Goal: Task Accomplishment & Management: Complete application form

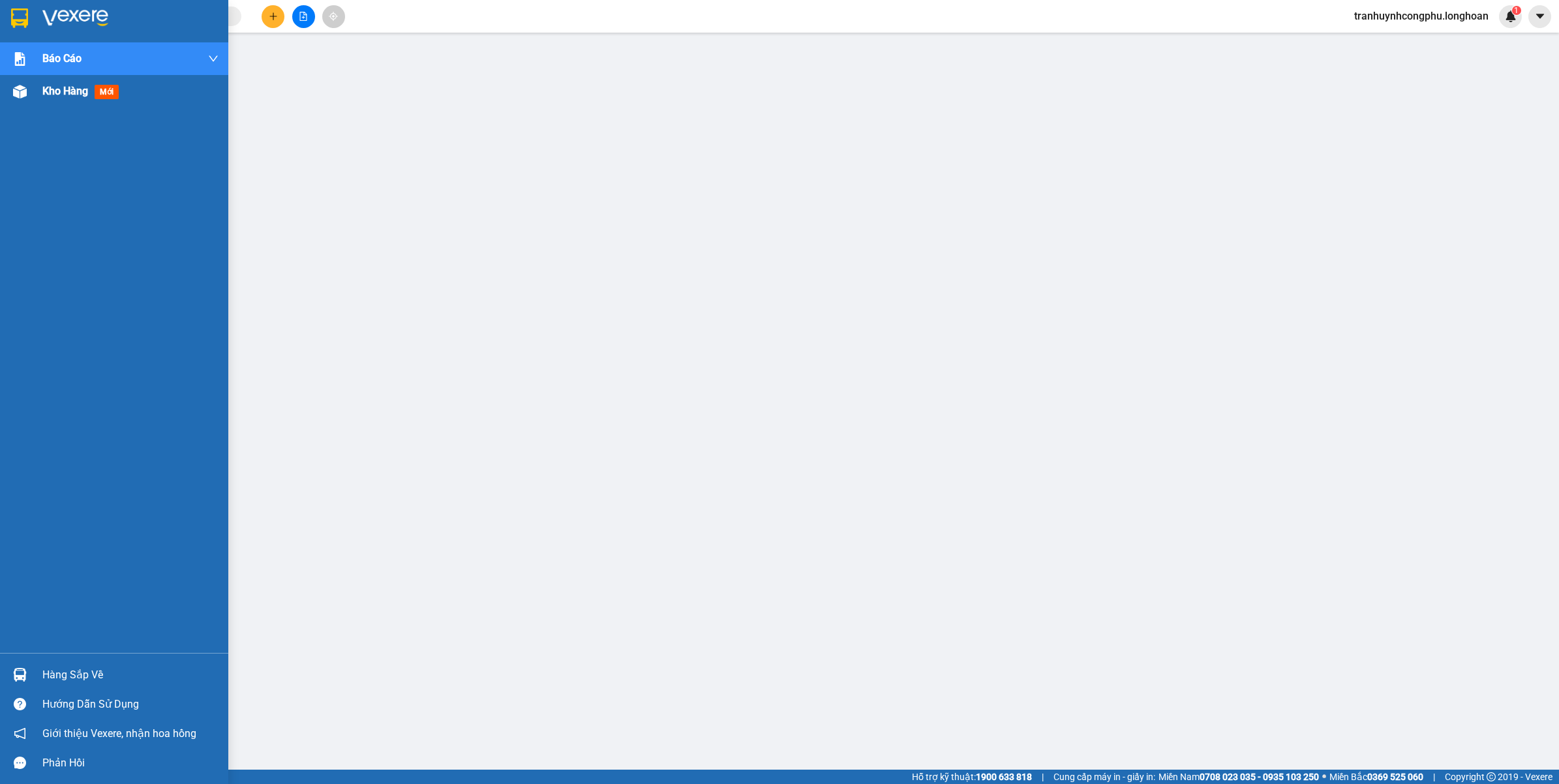
click at [64, 82] on div "Kho hàng mới" at bounding box center [130, 91] width 176 height 33
click at [27, 97] on div at bounding box center [19, 91] width 23 height 23
click at [23, 96] on img at bounding box center [20, 92] width 13 height 13
click at [26, 94] on img at bounding box center [20, 92] width 13 height 13
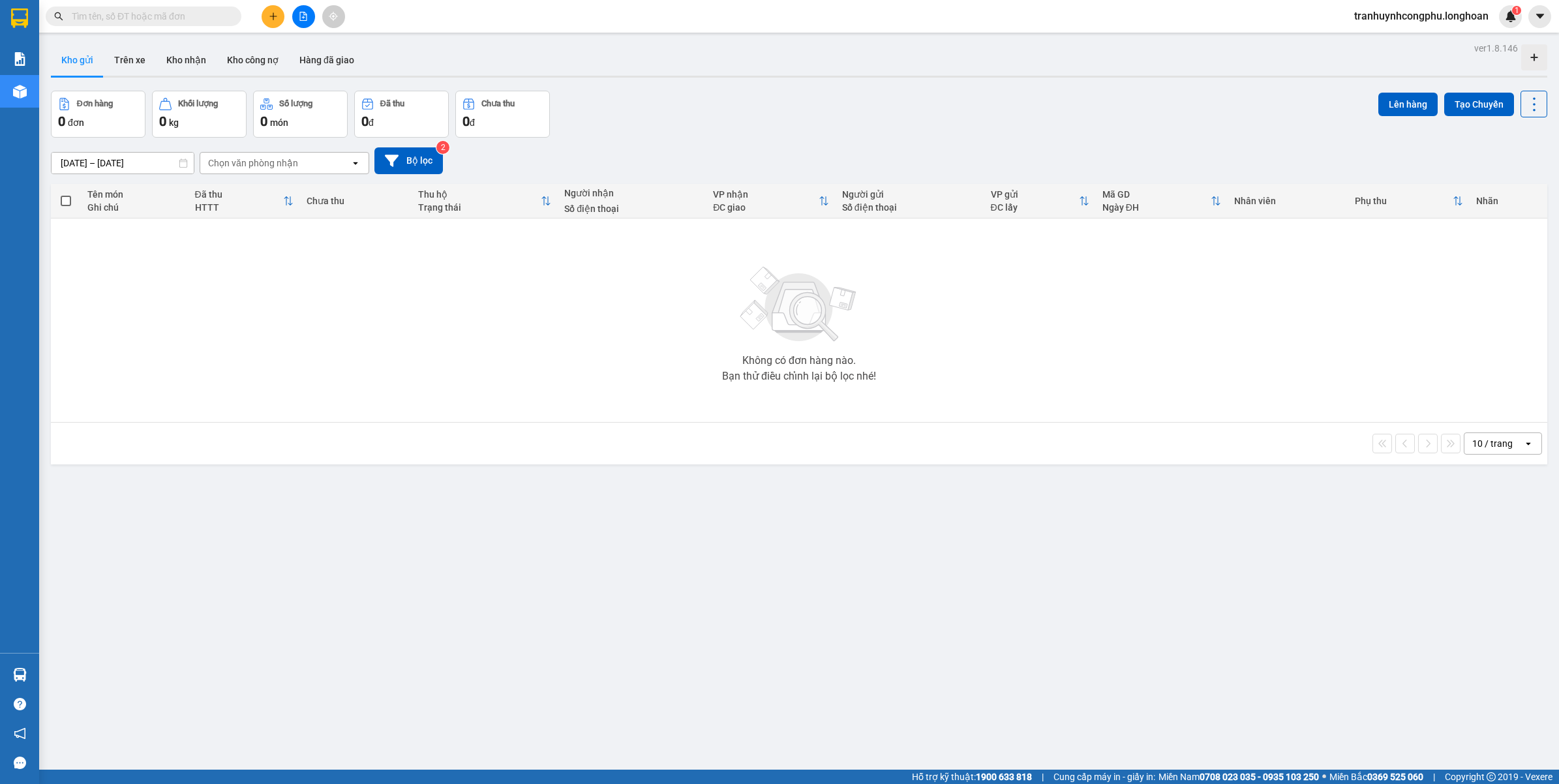
click at [88, 17] on input "text" at bounding box center [148, 16] width 154 height 14
paste input "0986031348"
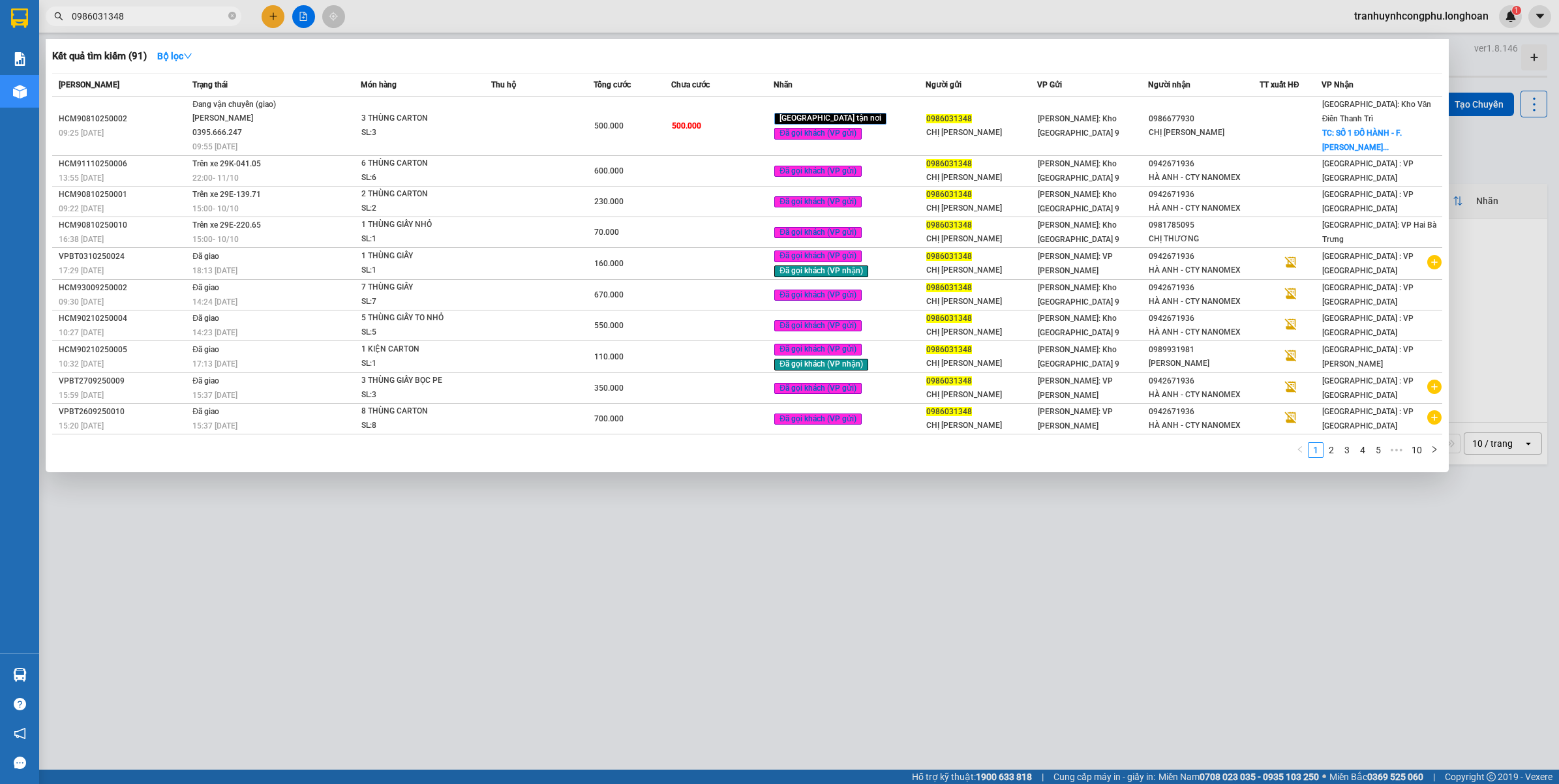
type input "0986031348"
click at [545, 570] on div at bounding box center [779, 392] width 1559 height 784
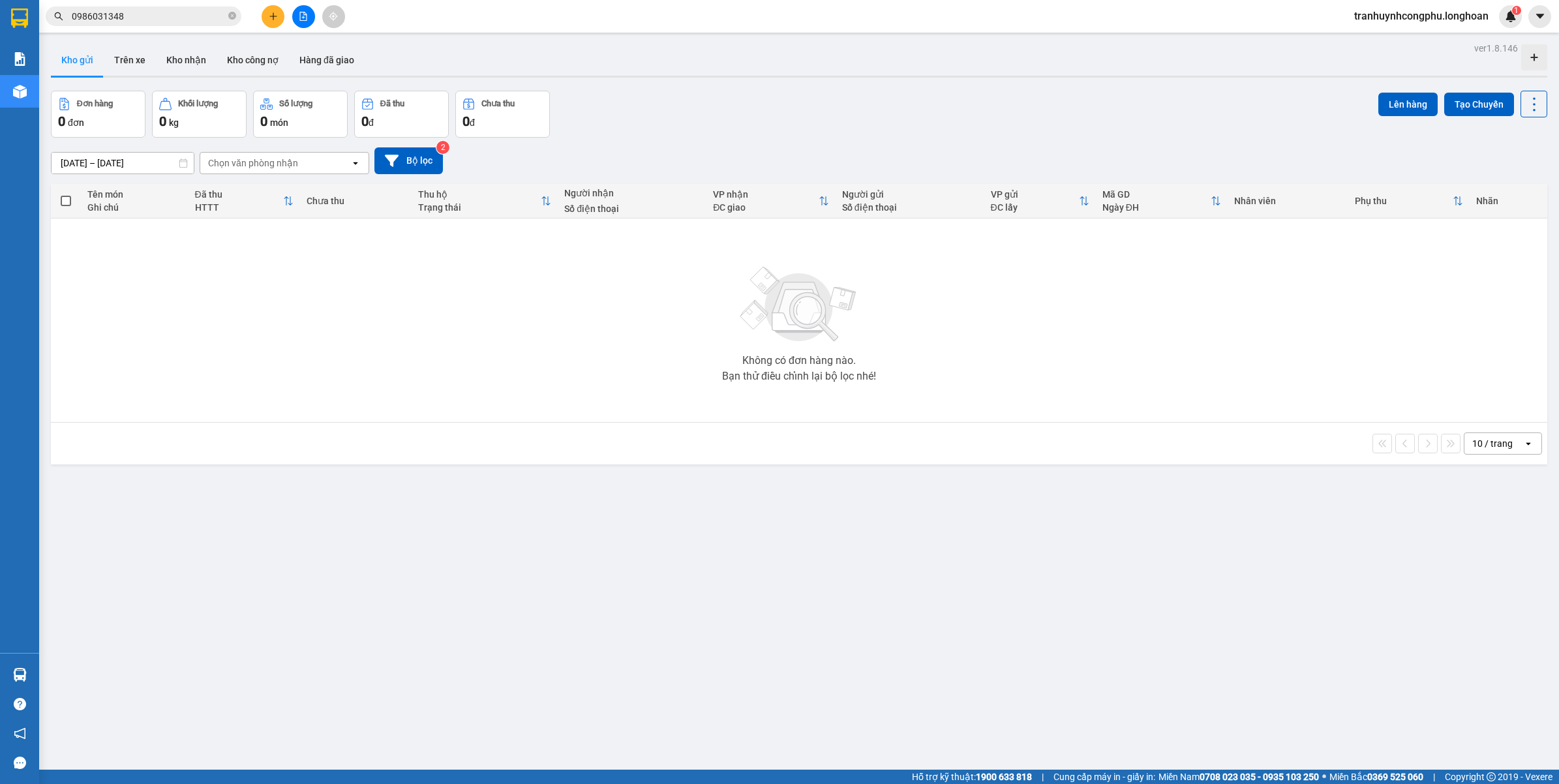
click at [503, 654] on div "ver 1.8.146 Kho gửi Trên xe Kho nhận Kho công nợ Hàng đã giao Đơn hàng 0 đơn Kh…" at bounding box center [798, 432] width 1507 height 784
click at [186, 23] on input "0986031348" at bounding box center [148, 16] width 154 height 14
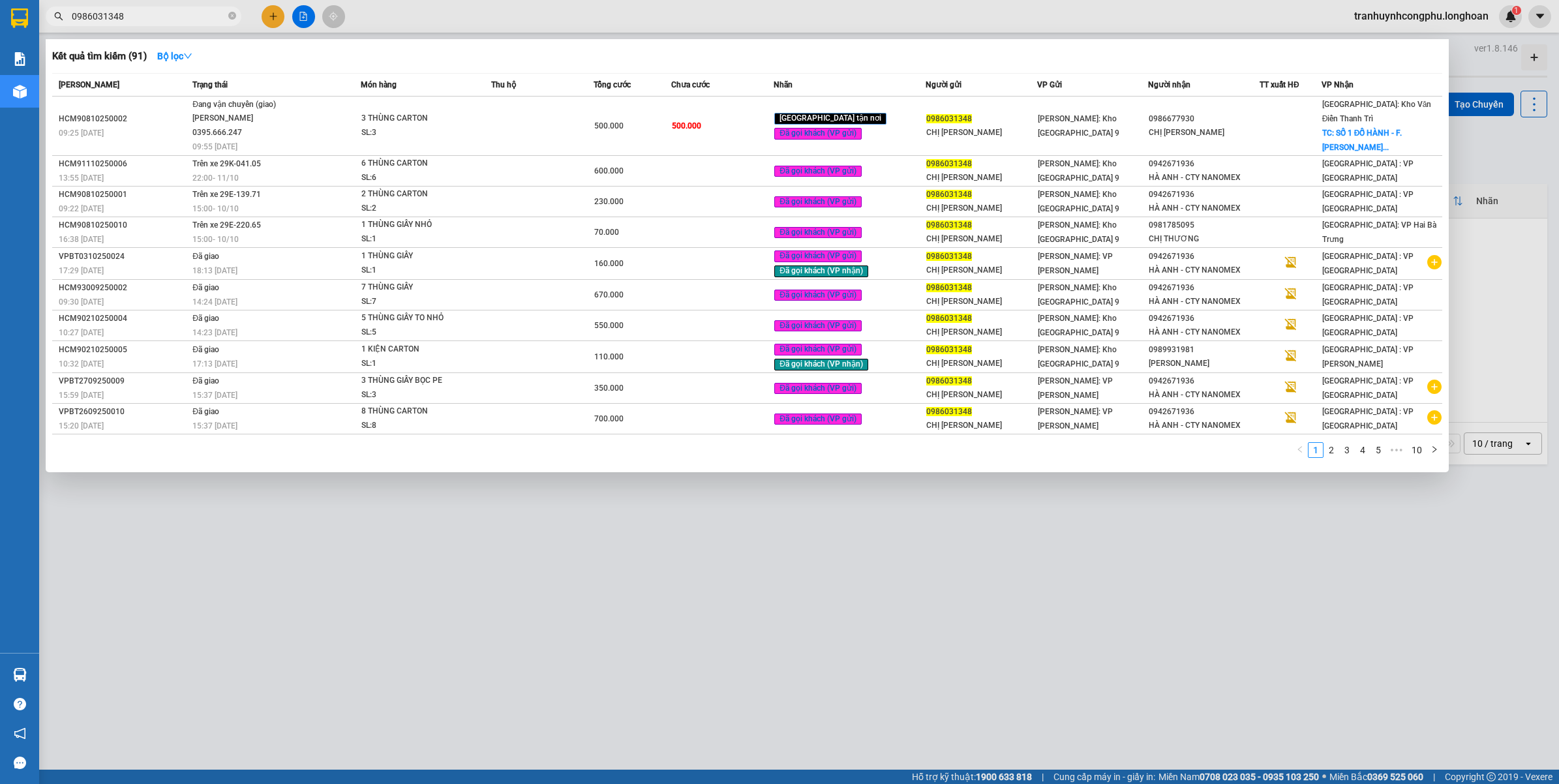
click at [186, 23] on input "0986031348" at bounding box center [148, 16] width 154 height 14
click at [268, 15] on div at bounding box center [779, 392] width 1559 height 784
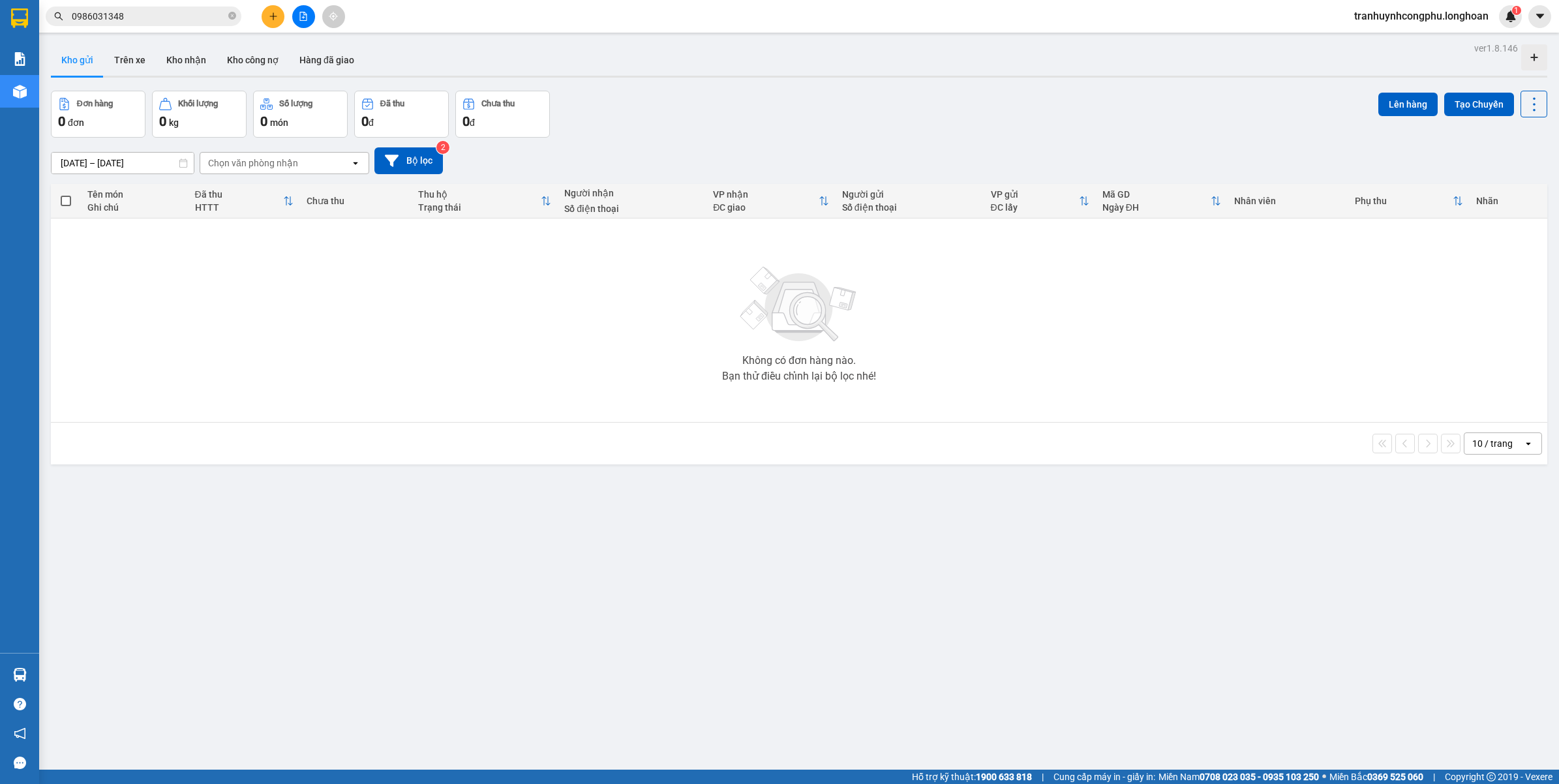
click at [272, 21] on button at bounding box center [273, 16] width 23 height 23
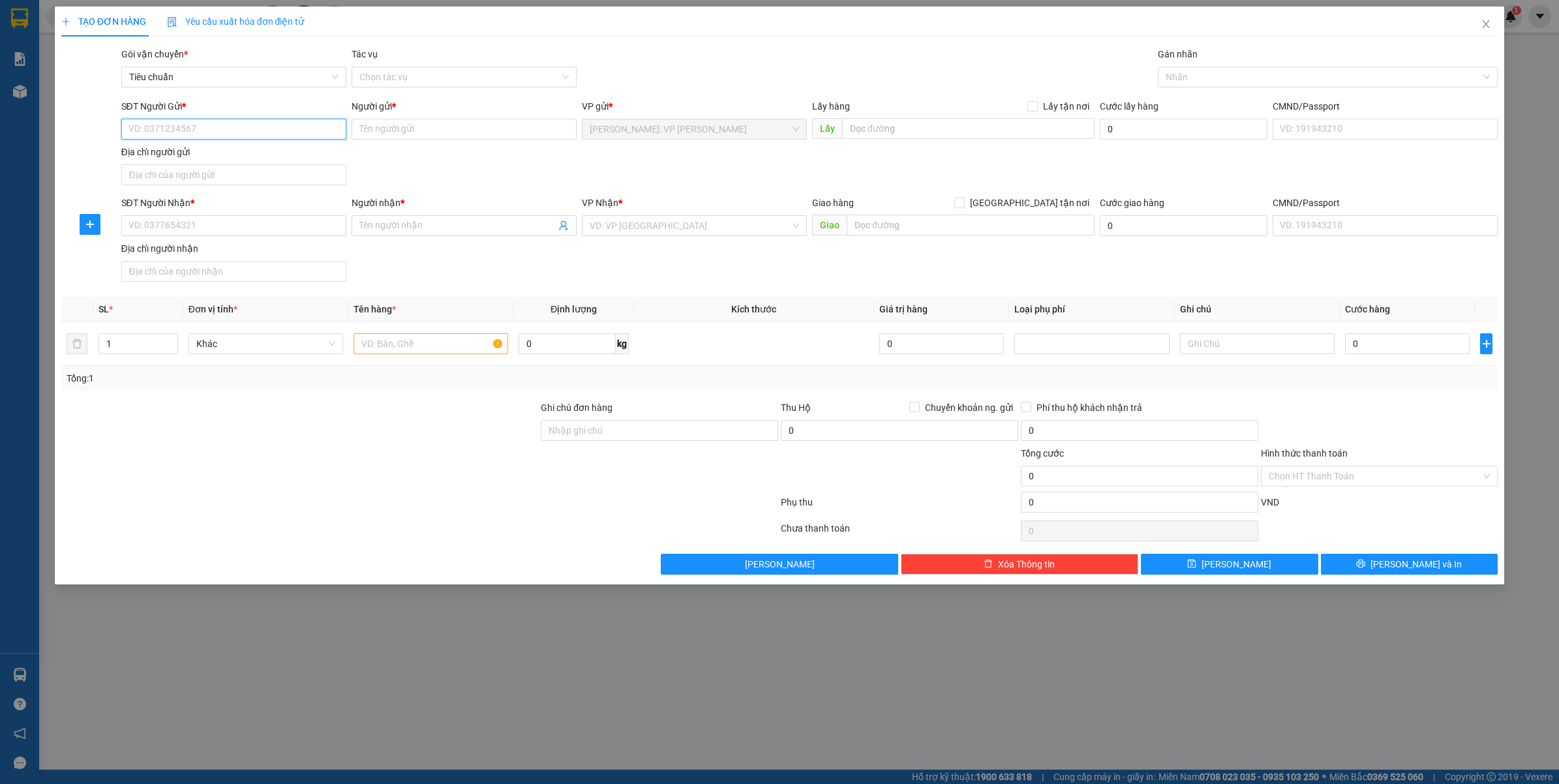
paste input "0986031348"
type input "0986031348"
click at [200, 216] on input "SĐT Người Nhận *" at bounding box center [234, 225] width 225 height 21
paste input "0986031348"
type input "0986031348"
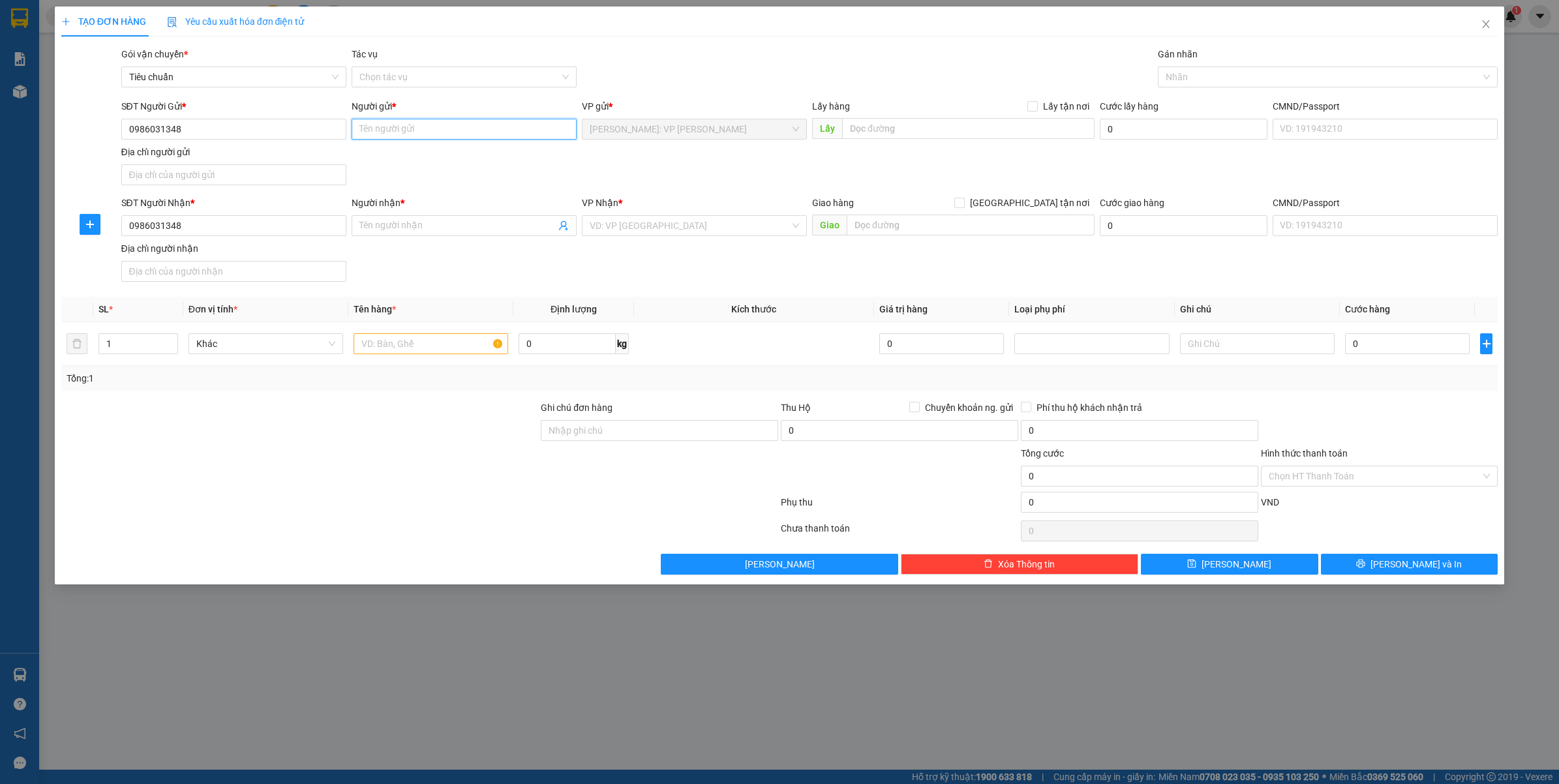
click at [409, 132] on input "Người gửi *" at bounding box center [464, 129] width 225 height 21
type input "a"
click at [406, 210] on div "Người nhận *" at bounding box center [464, 203] width 225 height 14
click at [406, 220] on input "Người nhận *" at bounding box center [457, 225] width 196 height 14
click at [408, 105] on div "Người gửi *" at bounding box center [464, 106] width 225 height 14
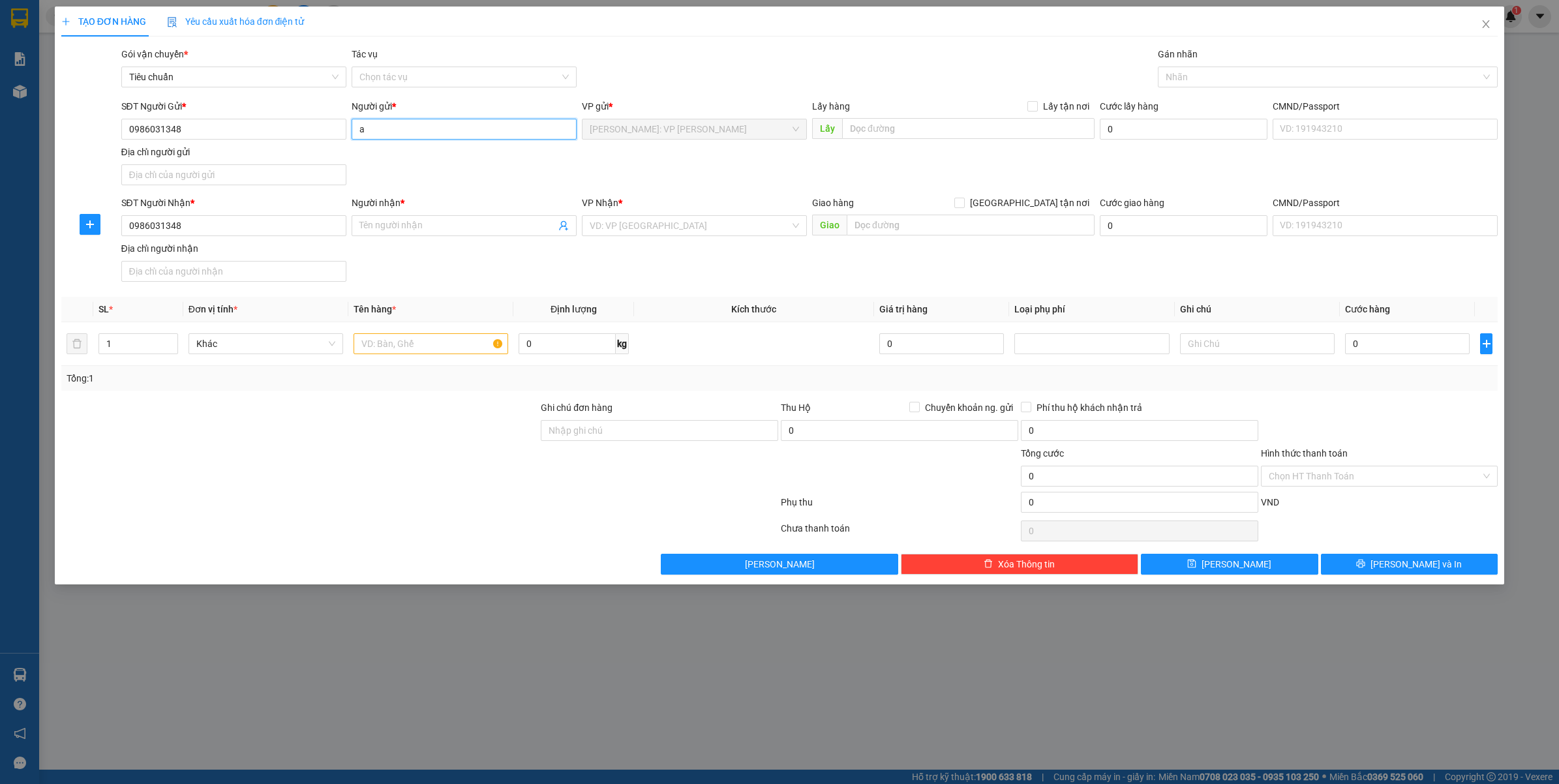
click at [408, 119] on input "a" at bounding box center [464, 129] width 225 height 21
click at [405, 131] on input "a" at bounding box center [464, 129] width 225 height 21
type input "A"
click at [414, 210] on div "Người nhận *" at bounding box center [464, 203] width 225 height 14
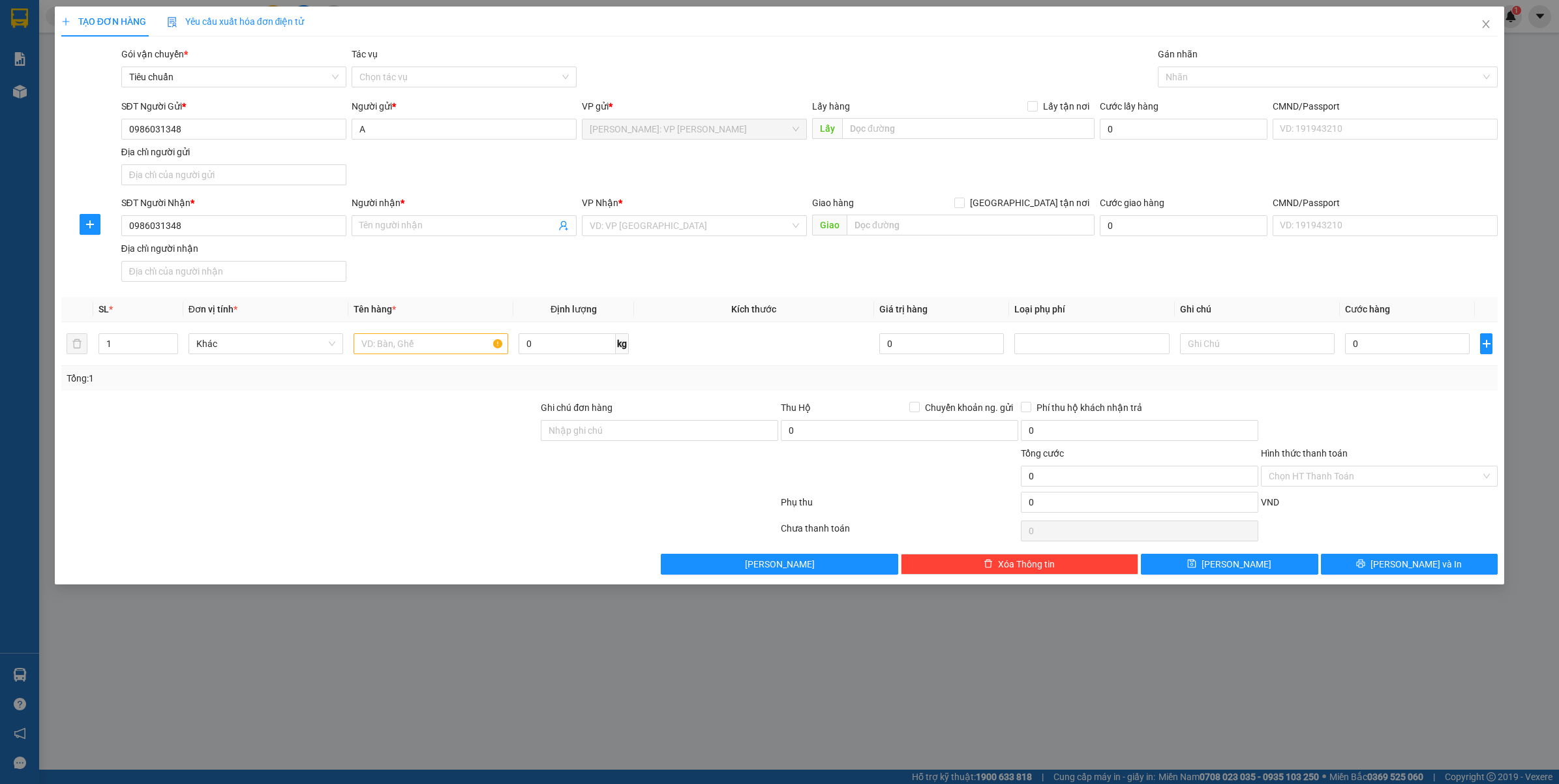
click at [414, 219] on input "Người nhận *" at bounding box center [457, 225] width 196 height 14
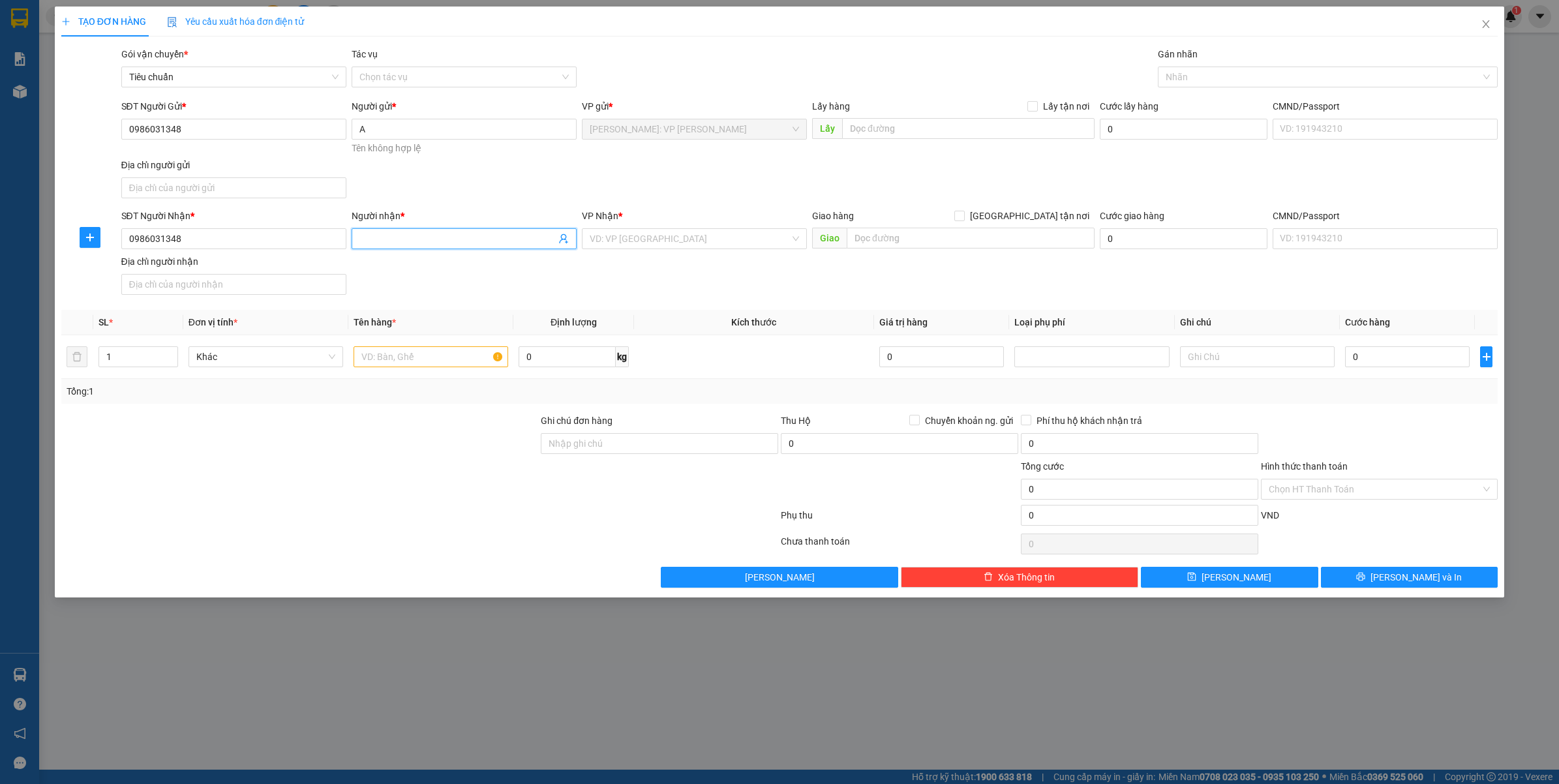
click at [413, 224] on div "Người nhận *" at bounding box center [464, 218] width 225 height 19
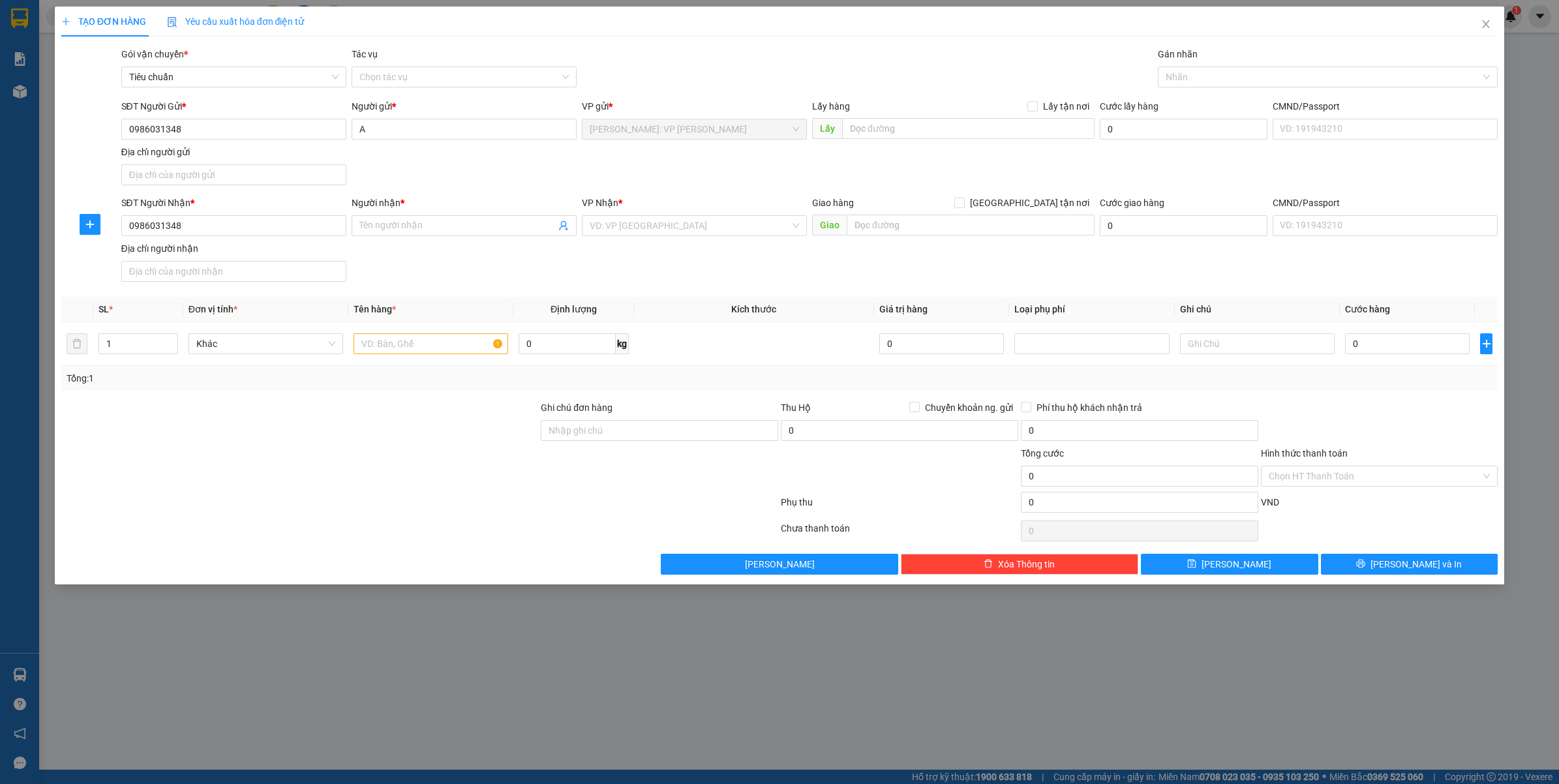
click at [398, 250] on div "SĐT Người Nhận * 0986031348 Người nhận * Tên người nhận VP Nhận * VD: VP Sài Gò…" at bounding box center [809, 241] width 1382 height 92
click at [414, 233] on input "Người nhận *" at bounding box center [457, 225] width 196 height 14
type input "B"
click at [709, 226] on input "search" at bounding box center [690, 225] width 200 height 19
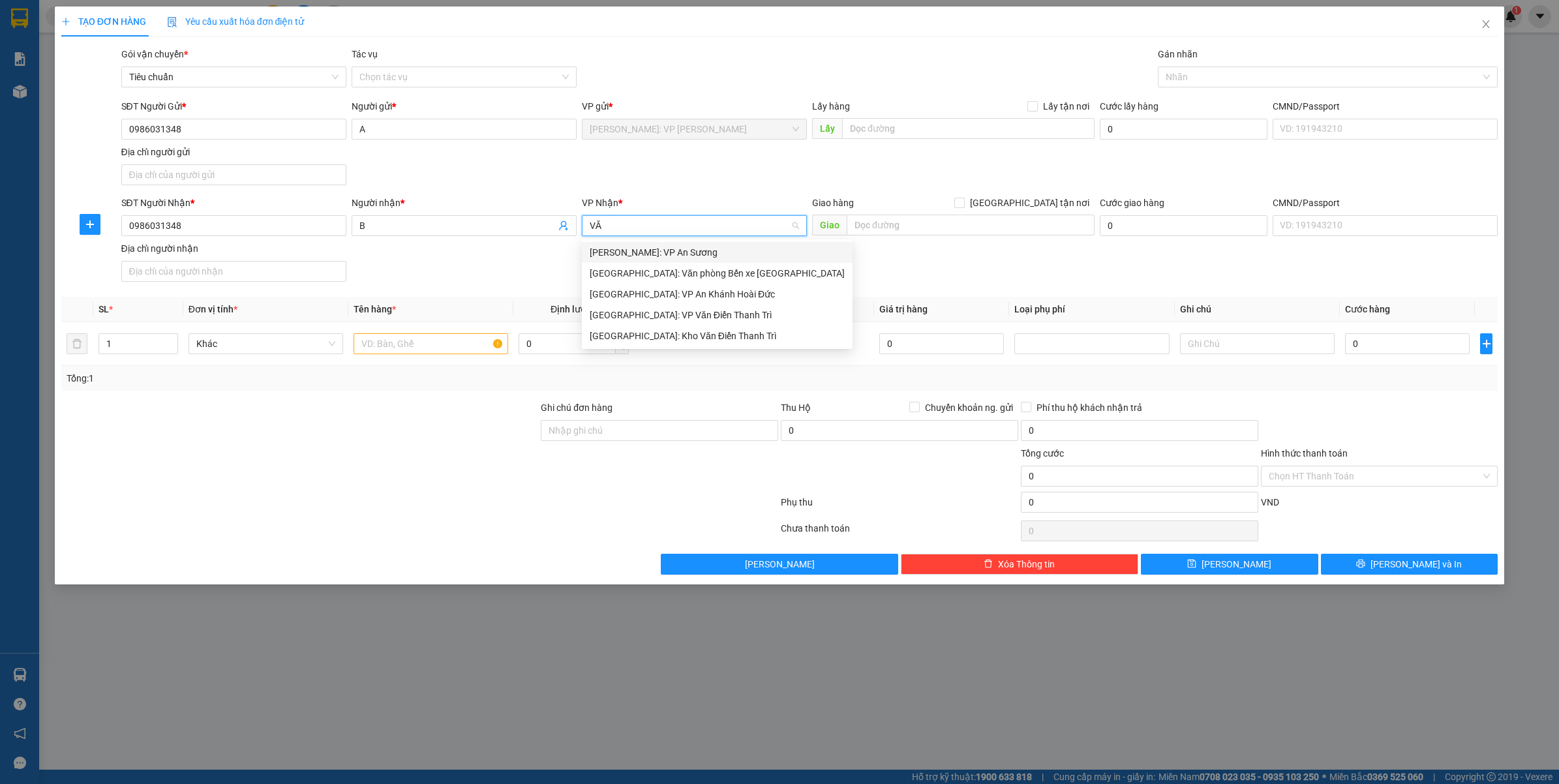
type input "VĂN"
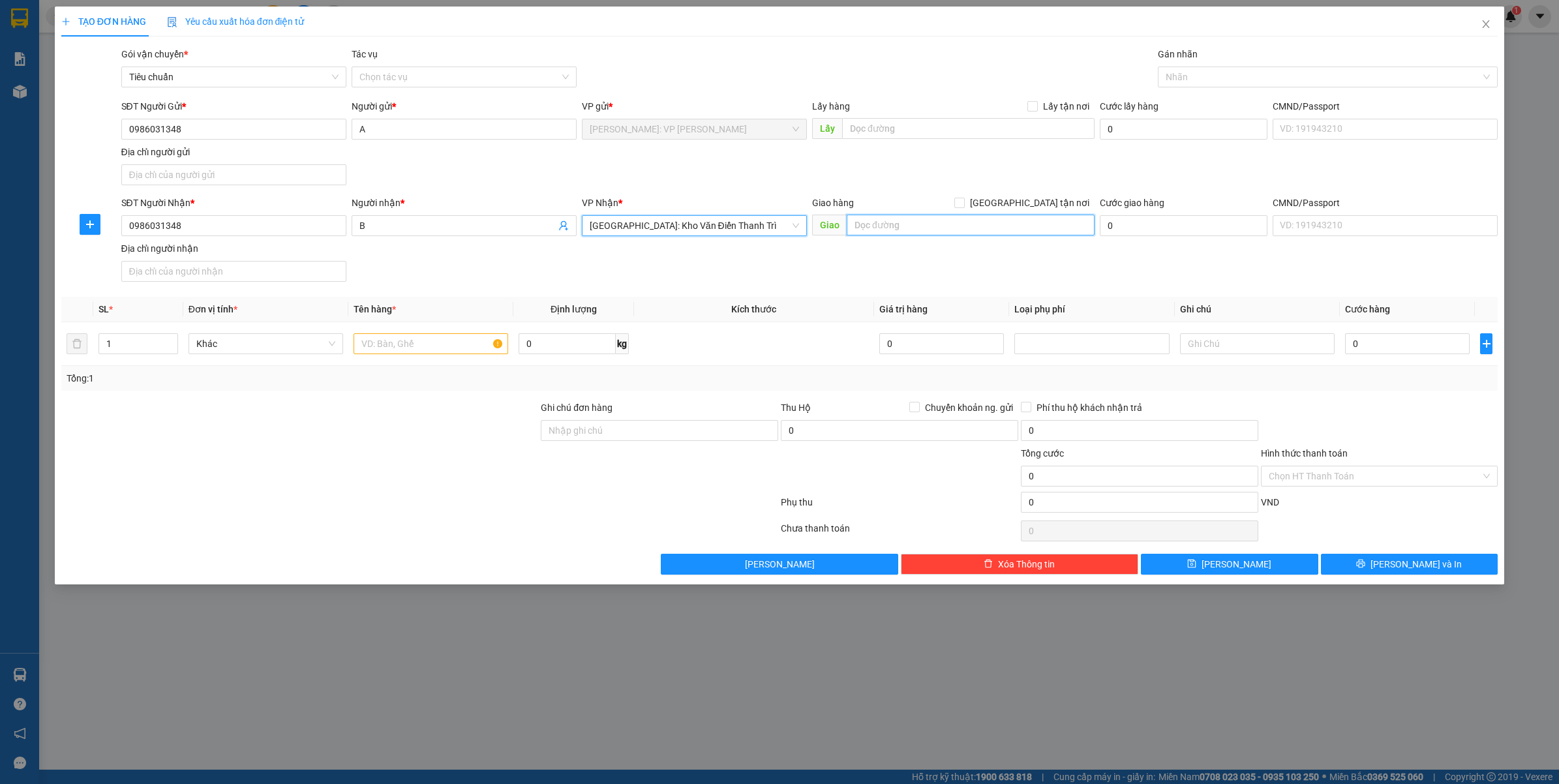
click at [893, 236] on input "text" at bounding box center [970, 225] width 248 height 21
type input "HÀ NỘI"
click at [1058, 199] on span "Giao tận nơi" at bounding box center [1030, 203] width 130 height 14
click at [963, 199] on input "Giao tận nơi" at bounding box center [958, 202] width 9 height 9
checkbox input "true"
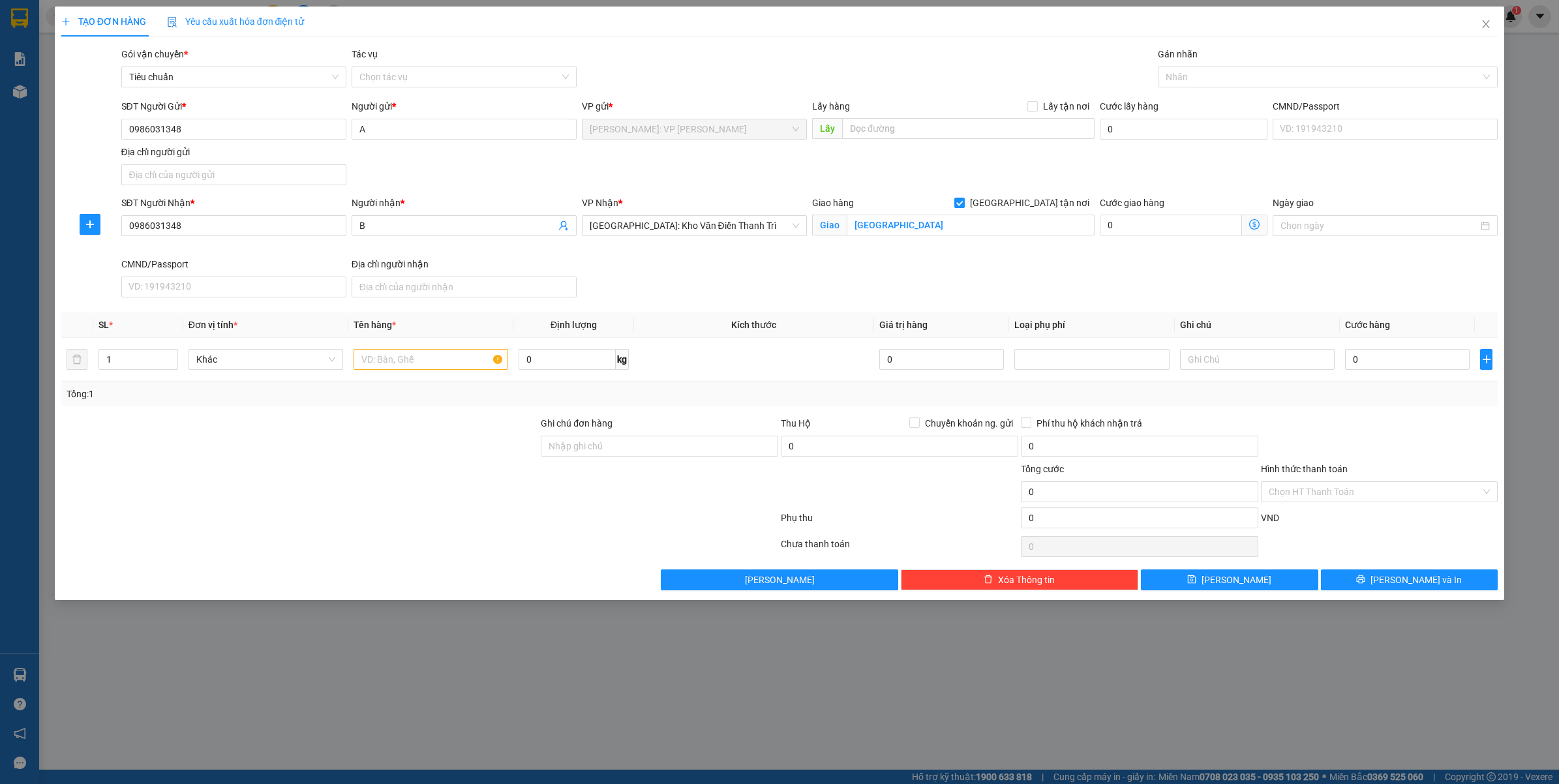
click at [1228, 88] on div "Gán nhãn Nhãn" at bounding box center [1328, 70] width 341 height 45
click at [1228, 83] on div at bounding box center [1321, 77] width 321 height 16
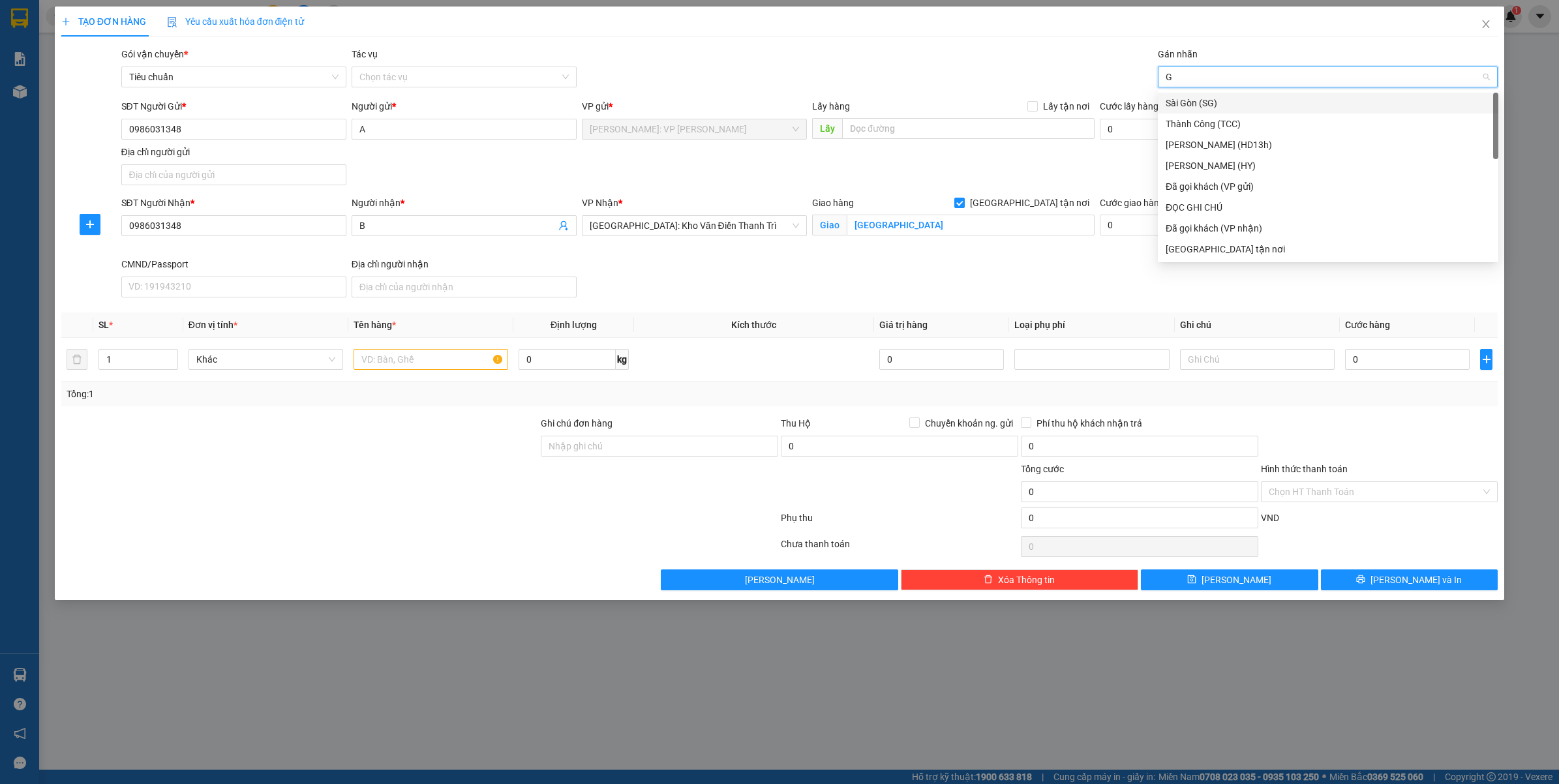
type input "GT"
type input "ĐA"
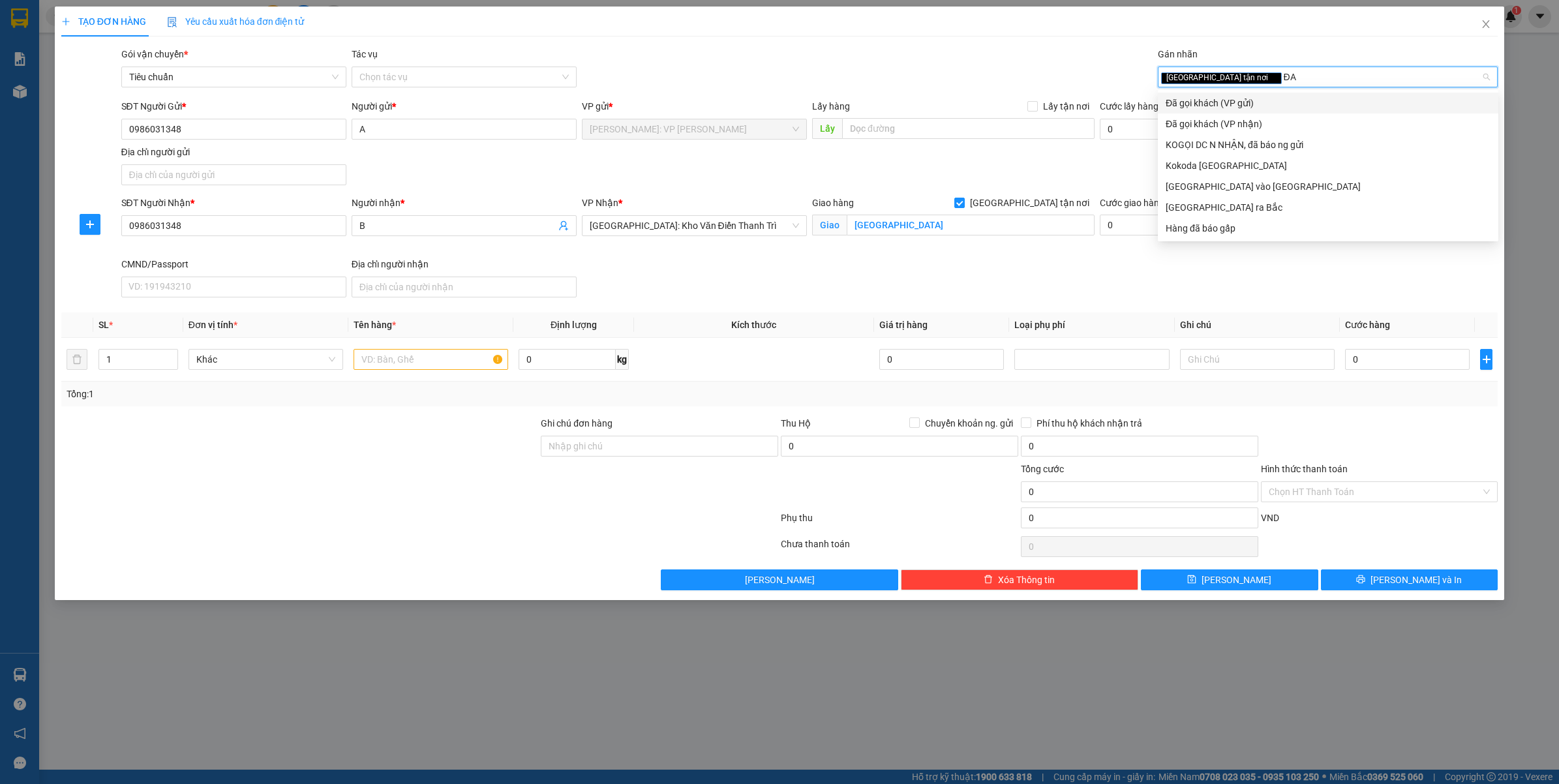
click at [1202, 103] on div "Đã gọi khách (VP gửi)" at bounding box center [1328, 103] width 325 height 14
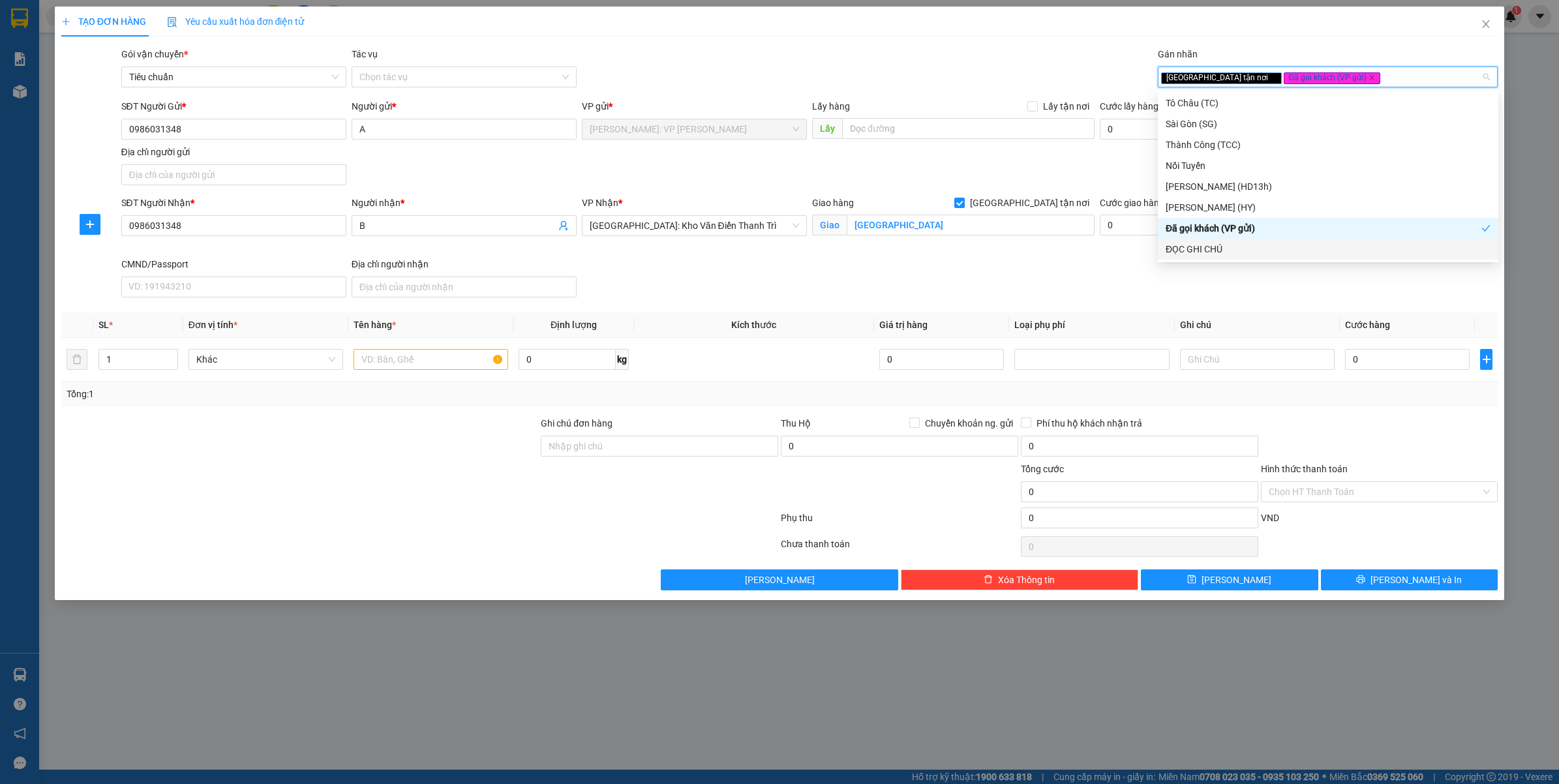
click at [1192, 250] on div "ĐỌC GHI CHÚ" at bounding box center [1328, 249] width 325 height 14
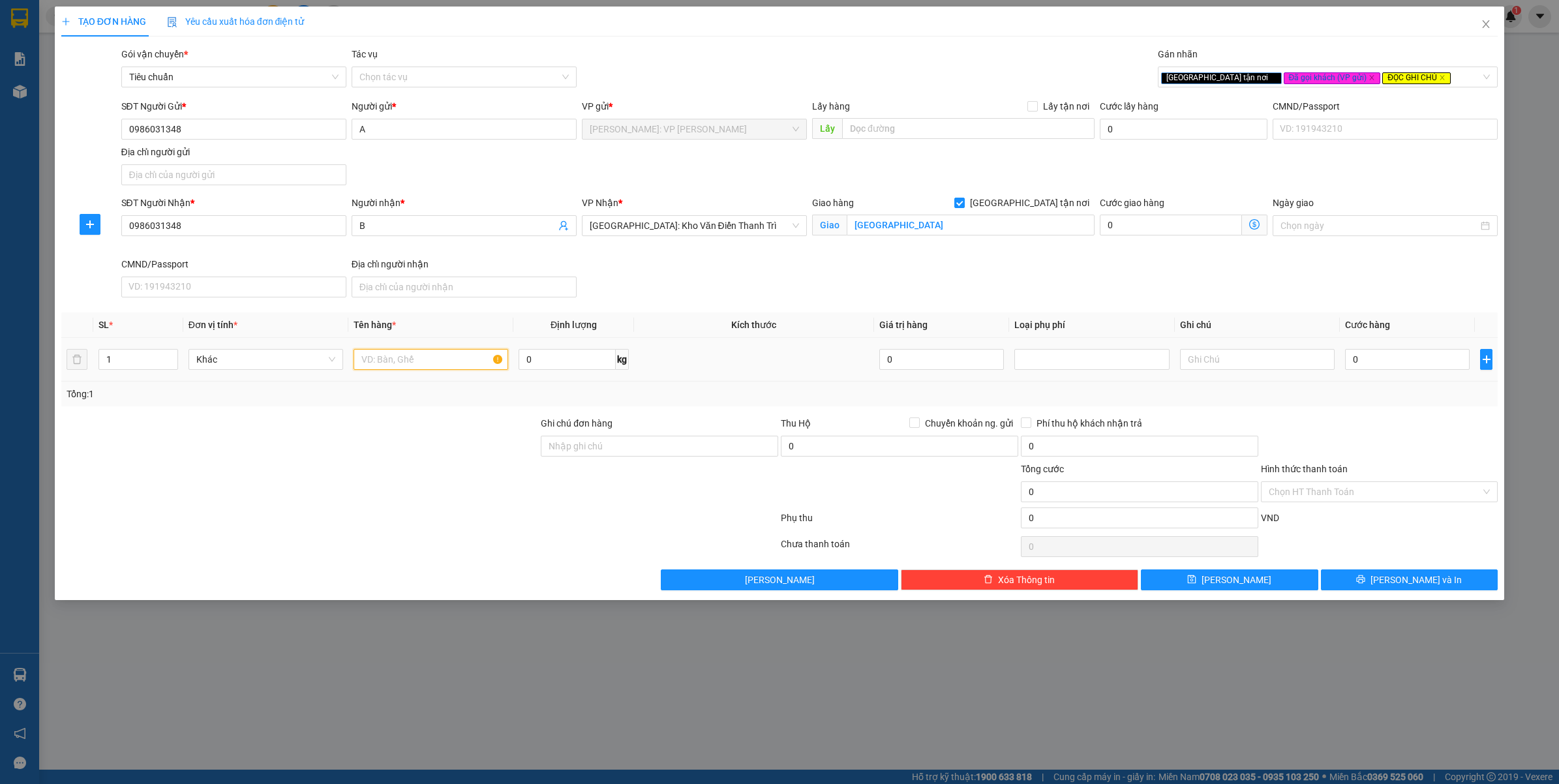
click at [393, 352] on input "text" at bounding box center [431, 359] width 155 height 21
type input "1 THÙNG GIẤY"
click at [1364, 358] on input "0" at bounding box center [1408, 359] width 125 height 21
type input "001"
type input "1"
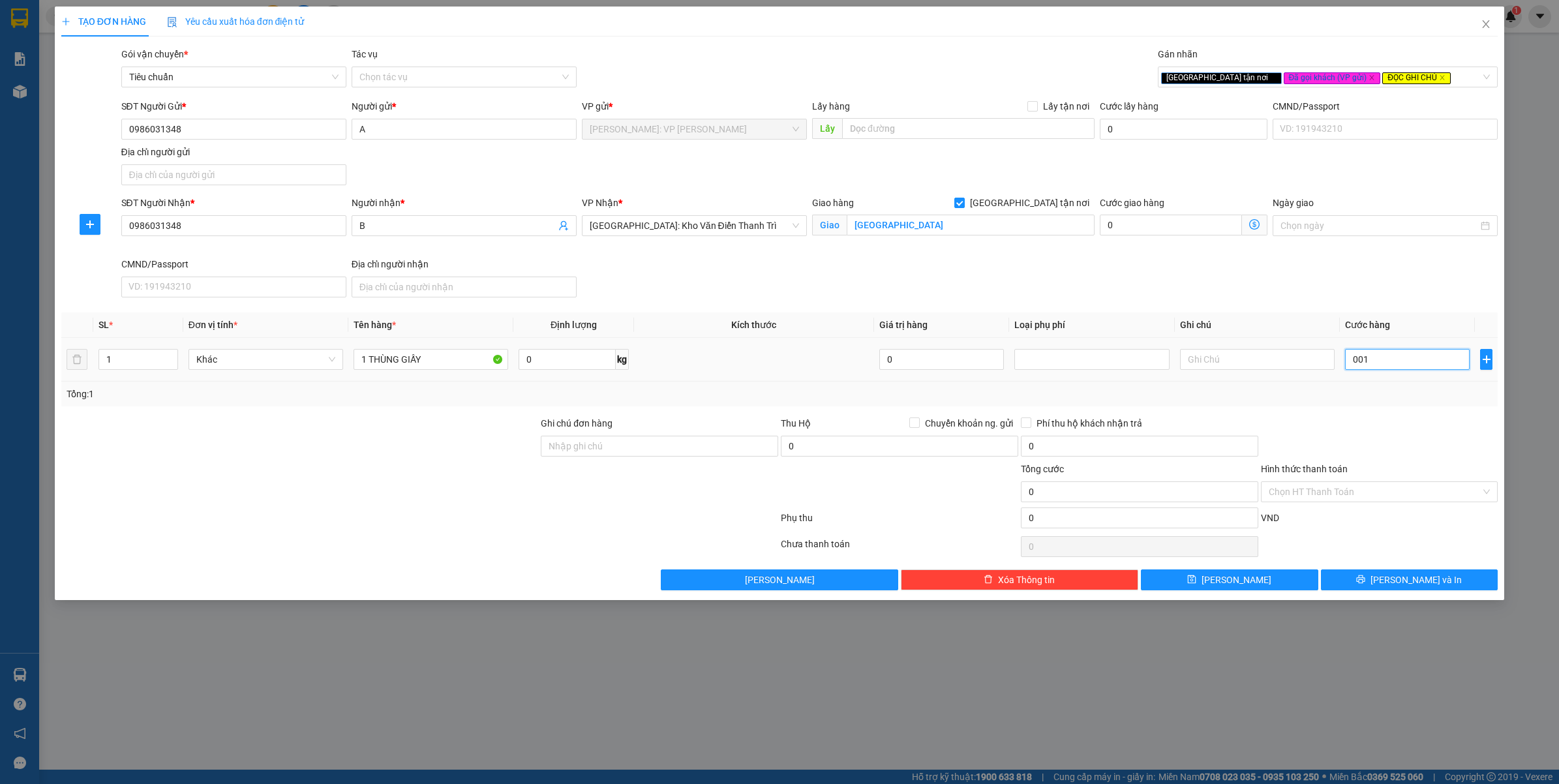
type input "1"
click at [1358, 396] on div "Tổng: 1" at bounding box center [780, 394] width 1427 height 14
type input "1.000"
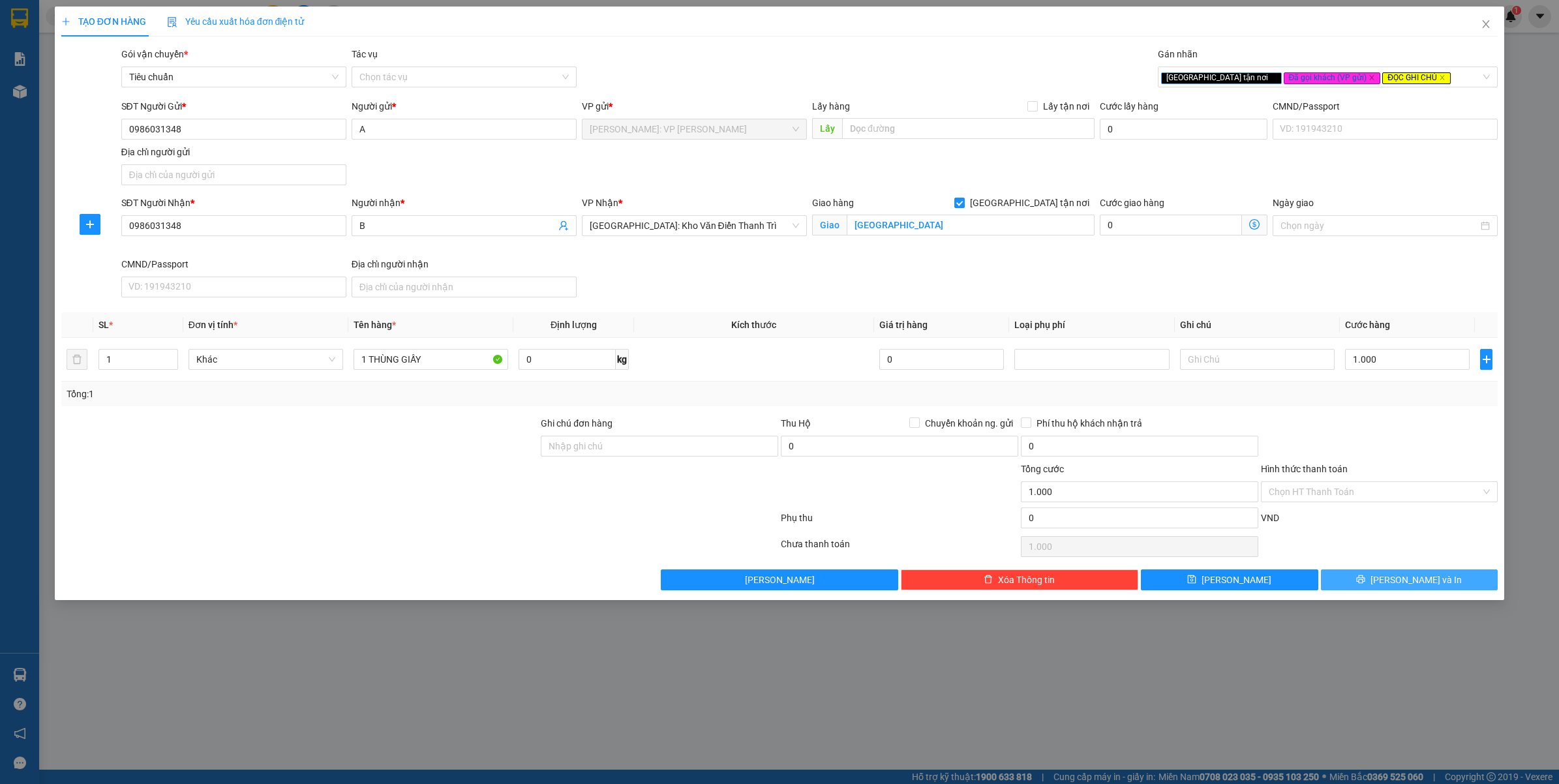
click at [1361, 591] on button "Lưu và In" at bounding box center [1409, 580] width 178 height 21
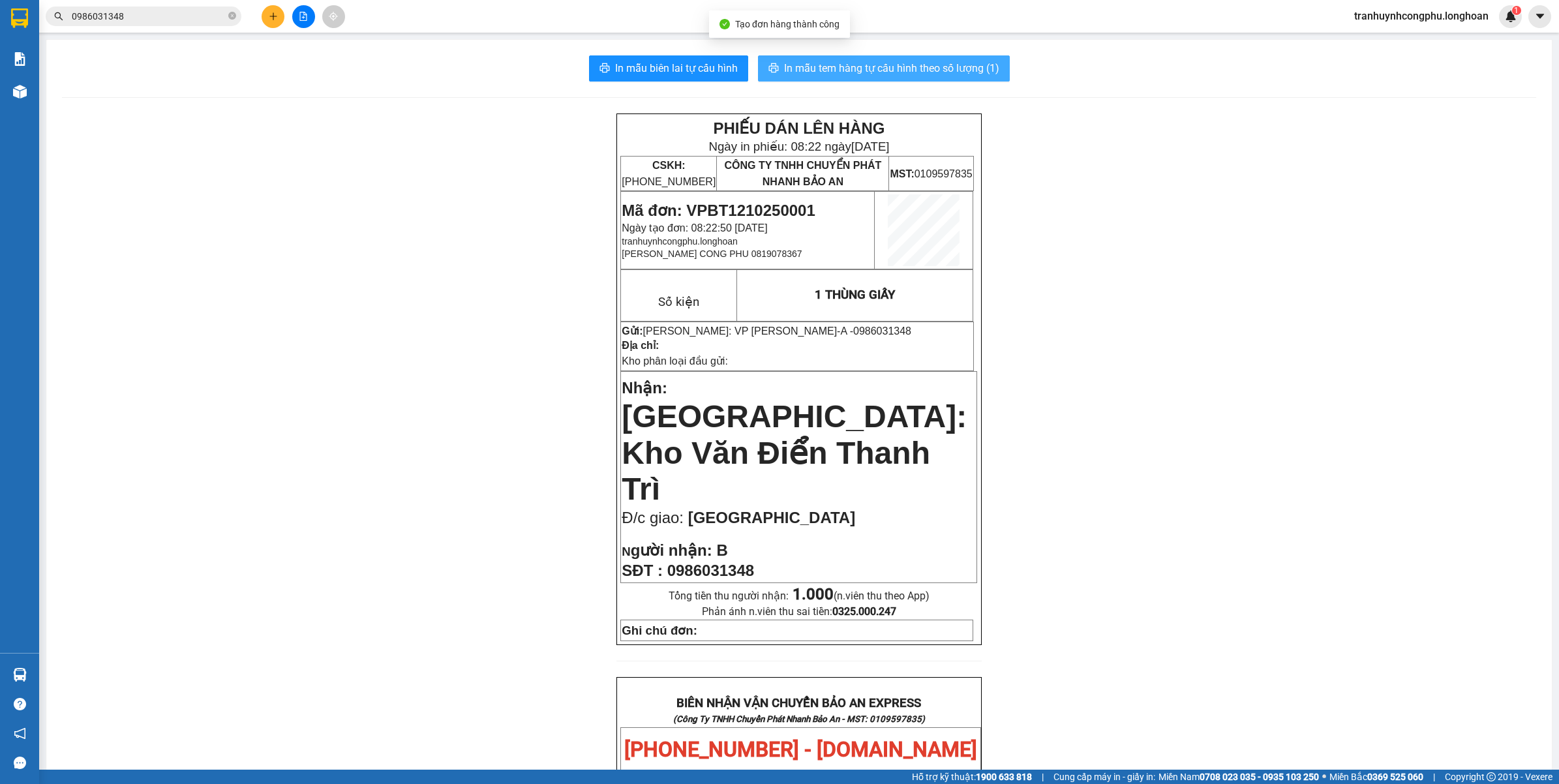
click at [803, 66] on span "In mẫu tem hàng tự cấu hình theo số lượng (1)" at bounding box center [892, 67] width 215 height 16
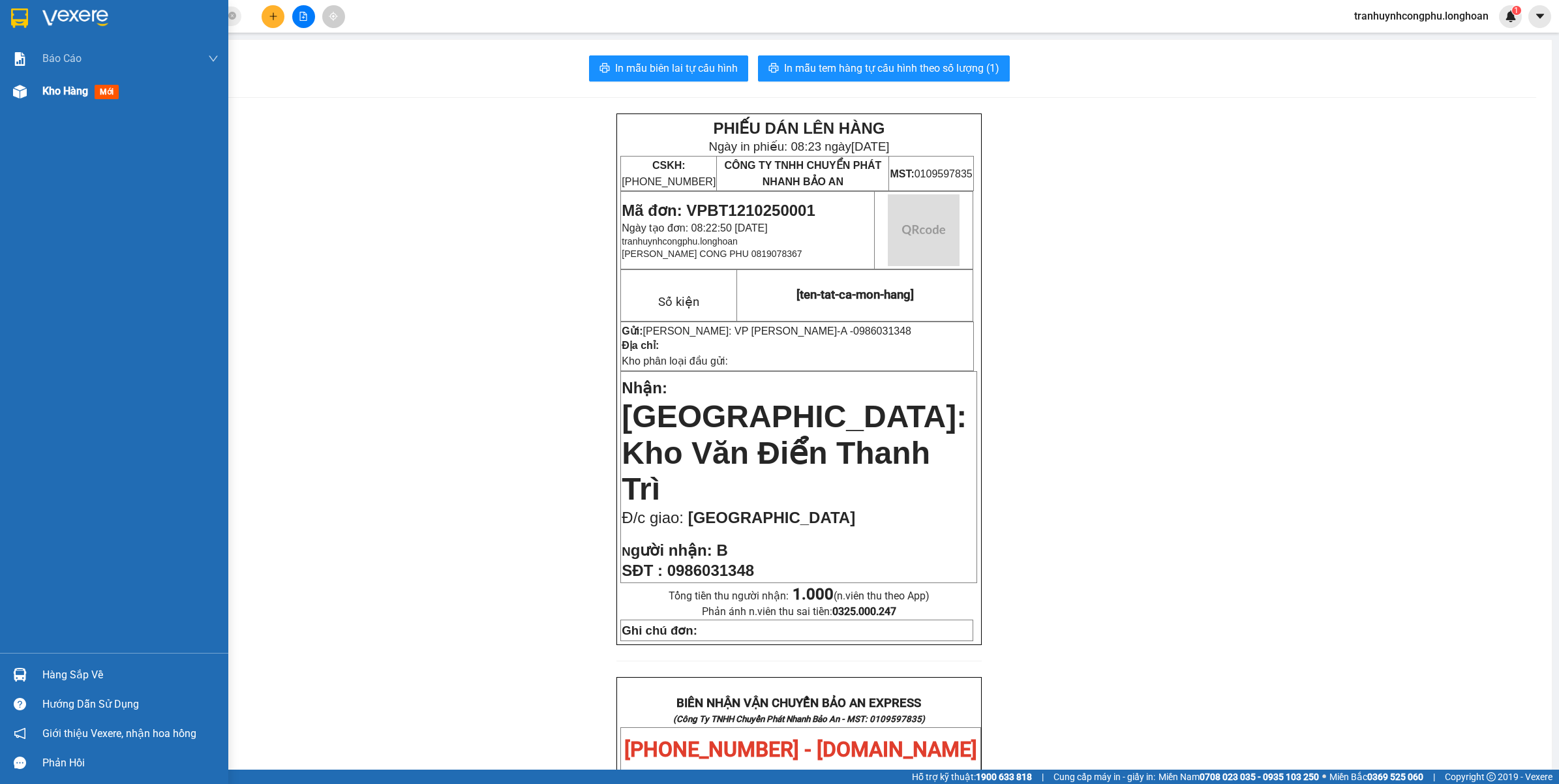
click at [2, 88] on div "Kho hàng mới" at bounding box center [114, 91] width 228 height 33
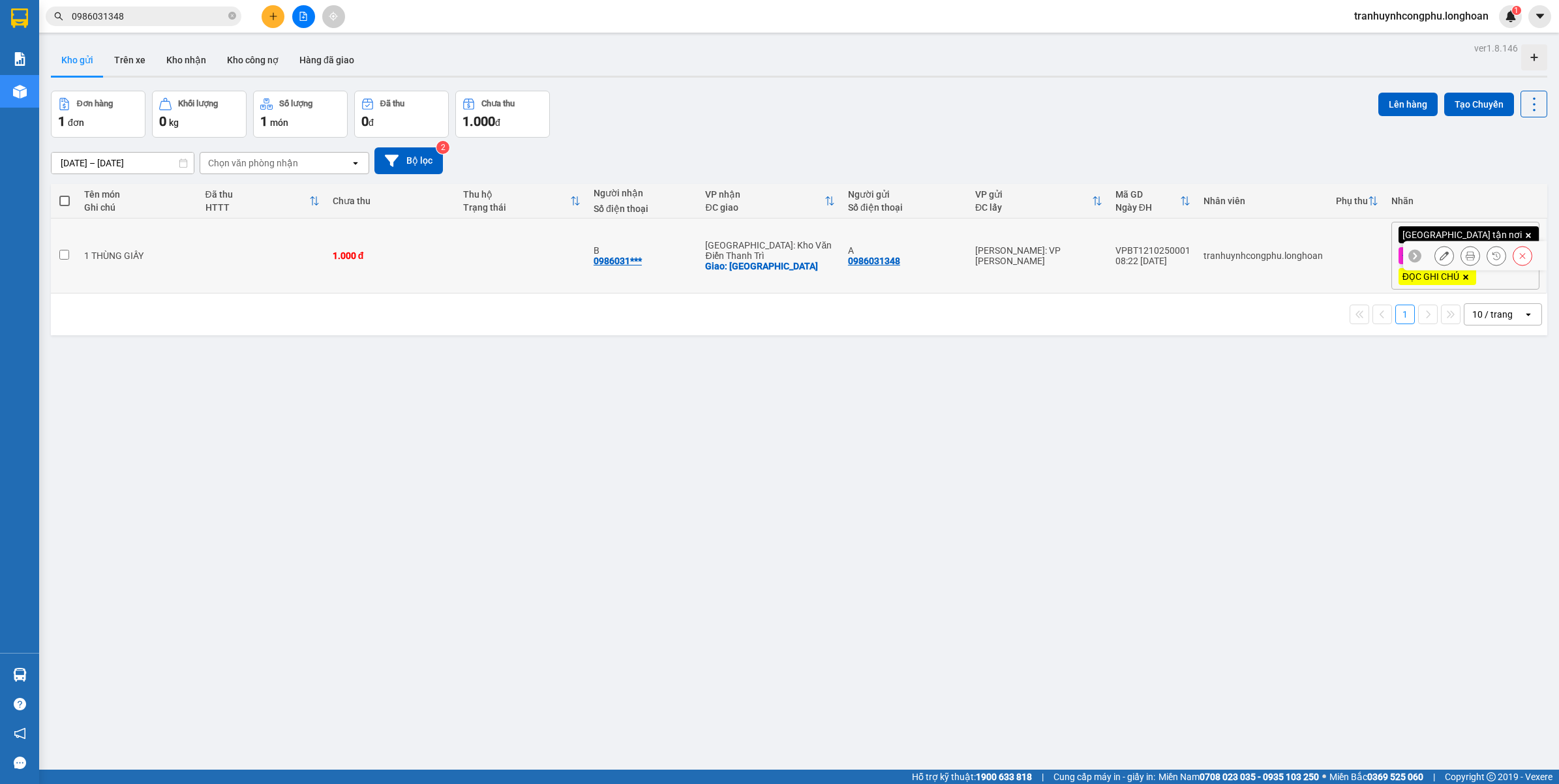
click at [1440, 257] on icon at bounding box center [1444, 256] width 9 height 9
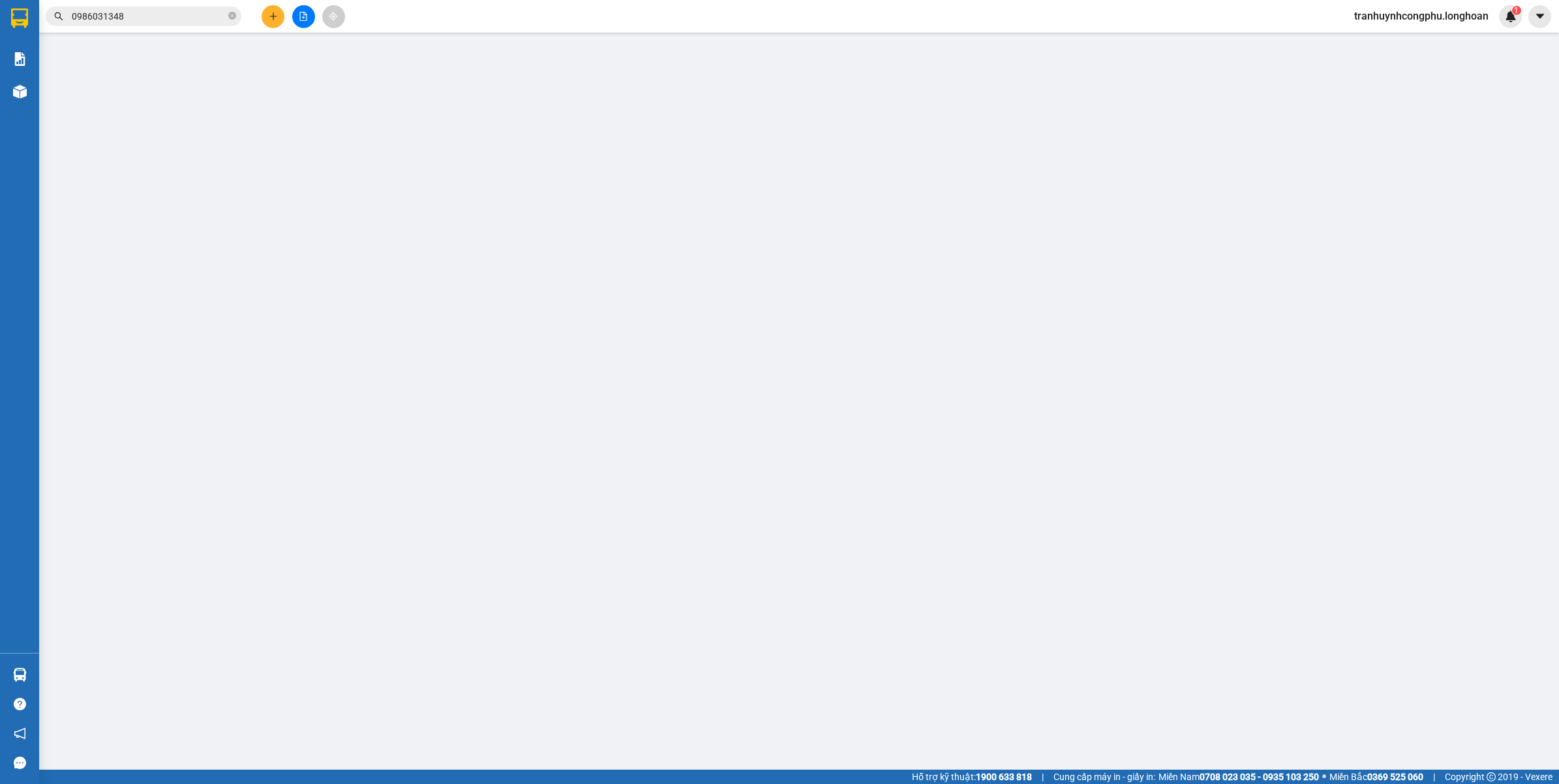
type input "0986031348"
type input "A"
type input "0986031348"
type input "B"
checkbox input "true"
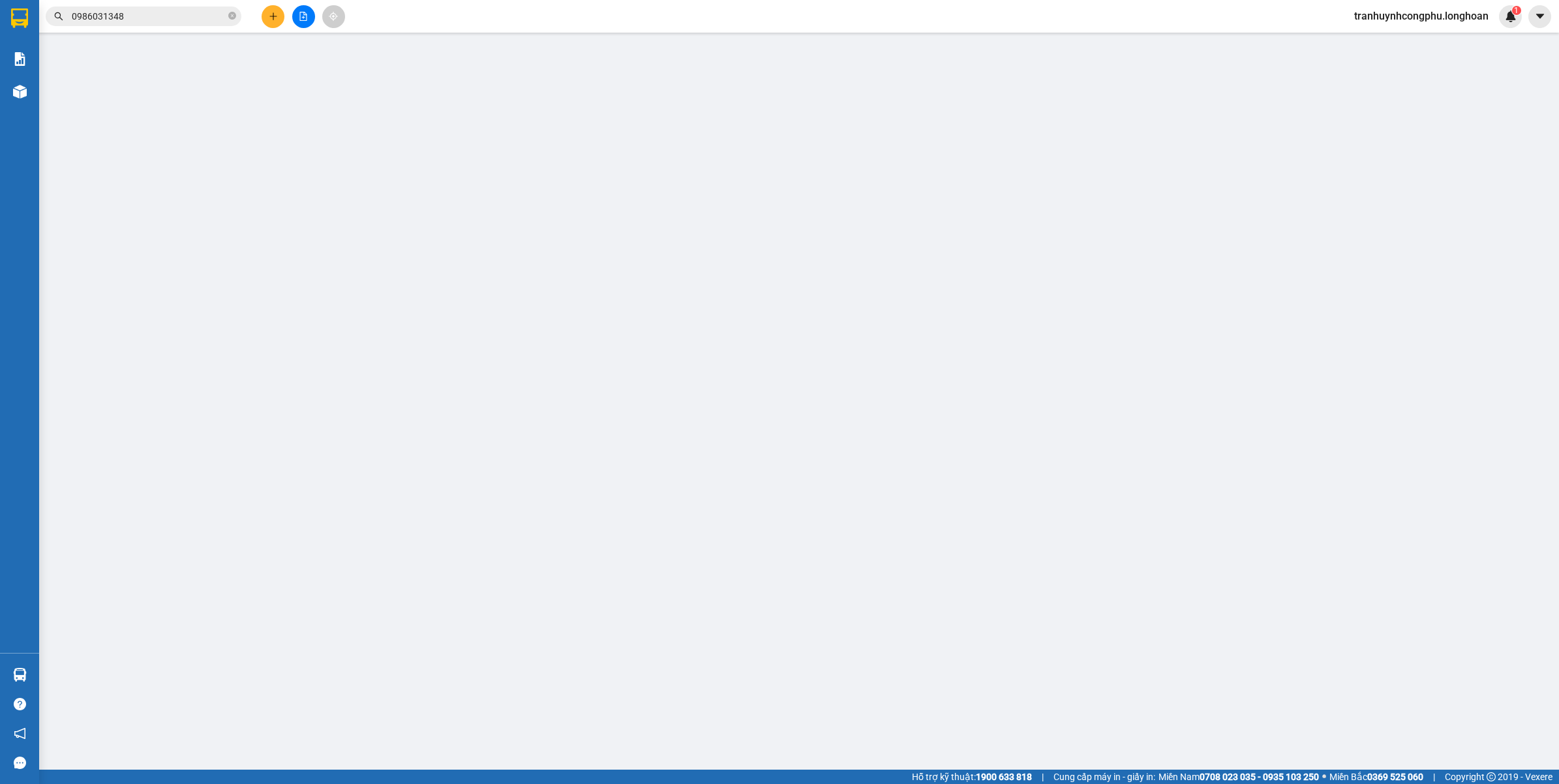
type input "HÀ NỘI"
type input "0"
type input "1.000"
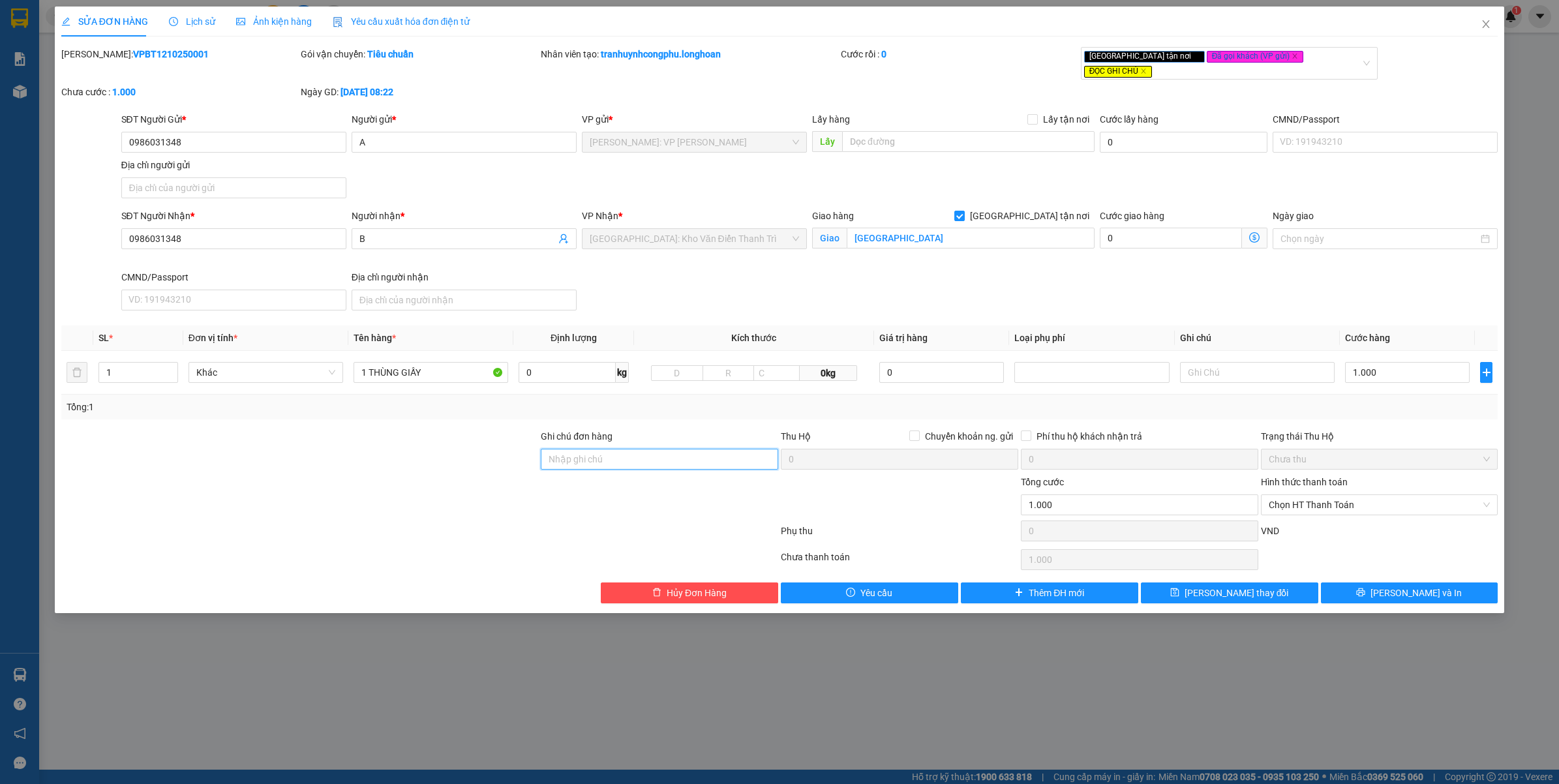
drag, startPoint x: 565, startPoint y: 441, endPoint x: 592, endPoint y: 454, distance: 30.0
click at [565, 448] on input "Ghi chú đơn hàng" at bounding box center [660, 458] width 237 height 21
type input "VẬN CHUYỂN NHẸ TAY - HƯ VỠ KHÔNG ĐỀN"
click at [384, 521] on div at bounding box center [419, 533] width 719 height 26
click at [1392, 582] on button "Lưu và In" at bounding box center [1409, 592] width 178 height 21
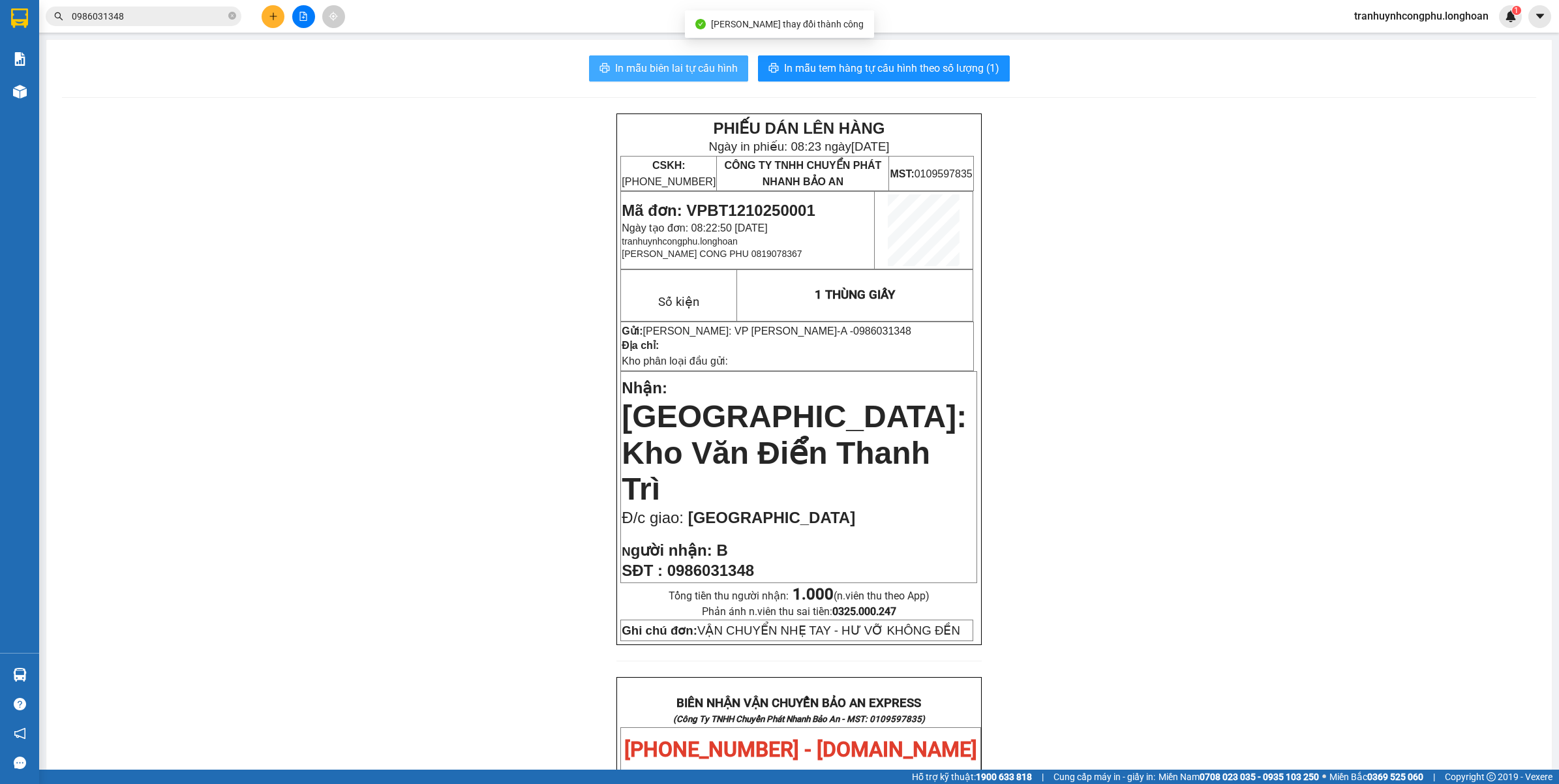
click at [655, 59] on button "In mẫu biên lai tự cấu hình" at bounding box center [668, 68] width 159 height 26
click at [922, 76] on span "In mẫu tem hàng tự cấu hình theo số lượng (1)" at bounding box center [892, 67] width 215 height 16
click at [838, 68] on span "In mẫu tem hàng tự cấu hình theo số lượng (1)" at bounding box center [892, 67] width 215 height 16
click at [919, 69] on span "In mẫu tem hàng tự cấu hình theo số lượng (1)" at bounding box center [892, 67] width 215 height 16
click at [822, 62] on span "In mẫu tem hàng tự cấu hình theo số lượng (1)" at bounding box center [892, 67] width 215 height 16
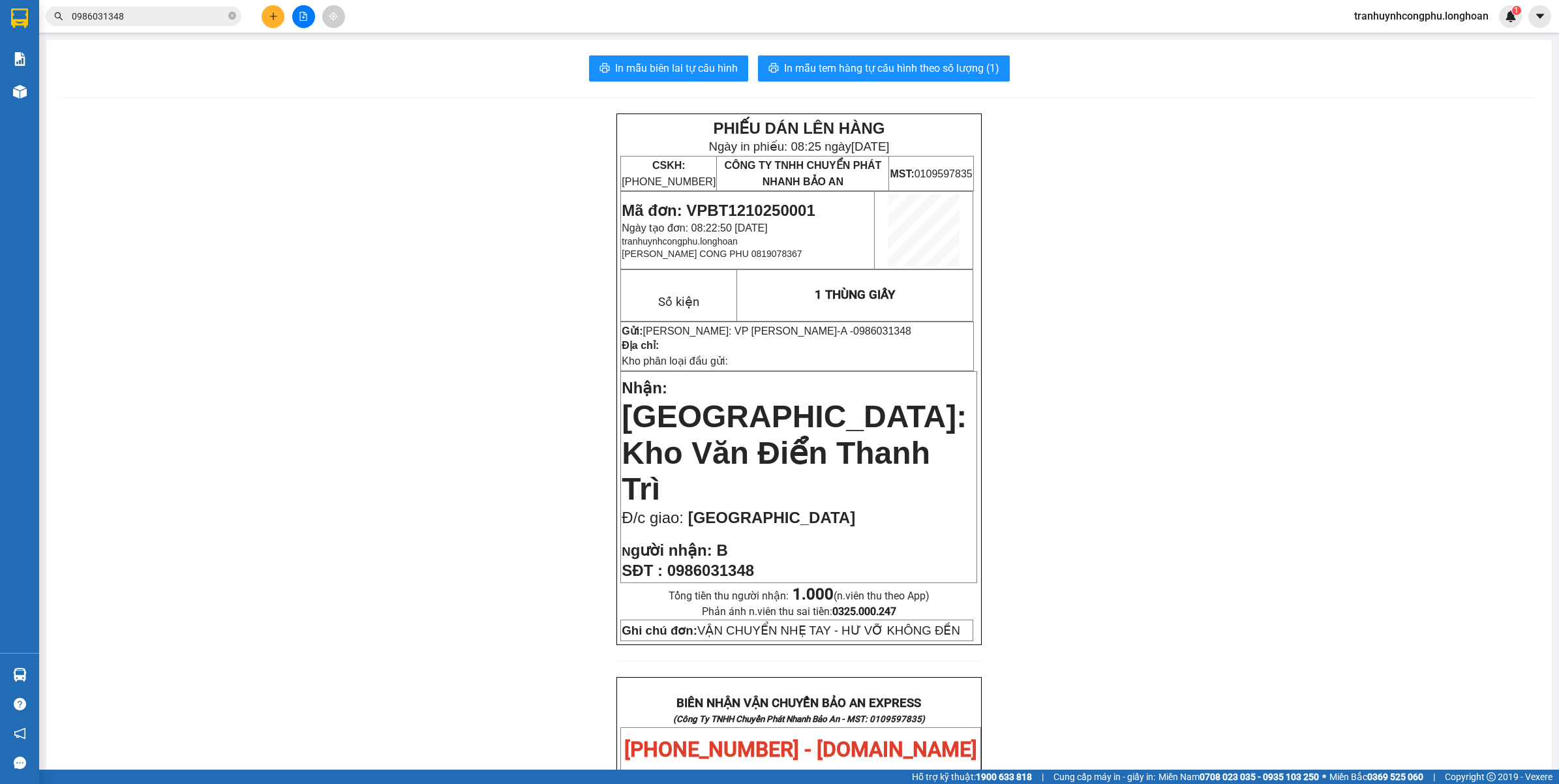
click at [395, 464] on div "PHIẾU DÁN LÊN HÀNG Ngày in phiếu: 08:25 ngày 12-10-2025 CSKH: 1900.06.88.33 CÔN…" at bounding box center [799, 755] width 1474 height 1285
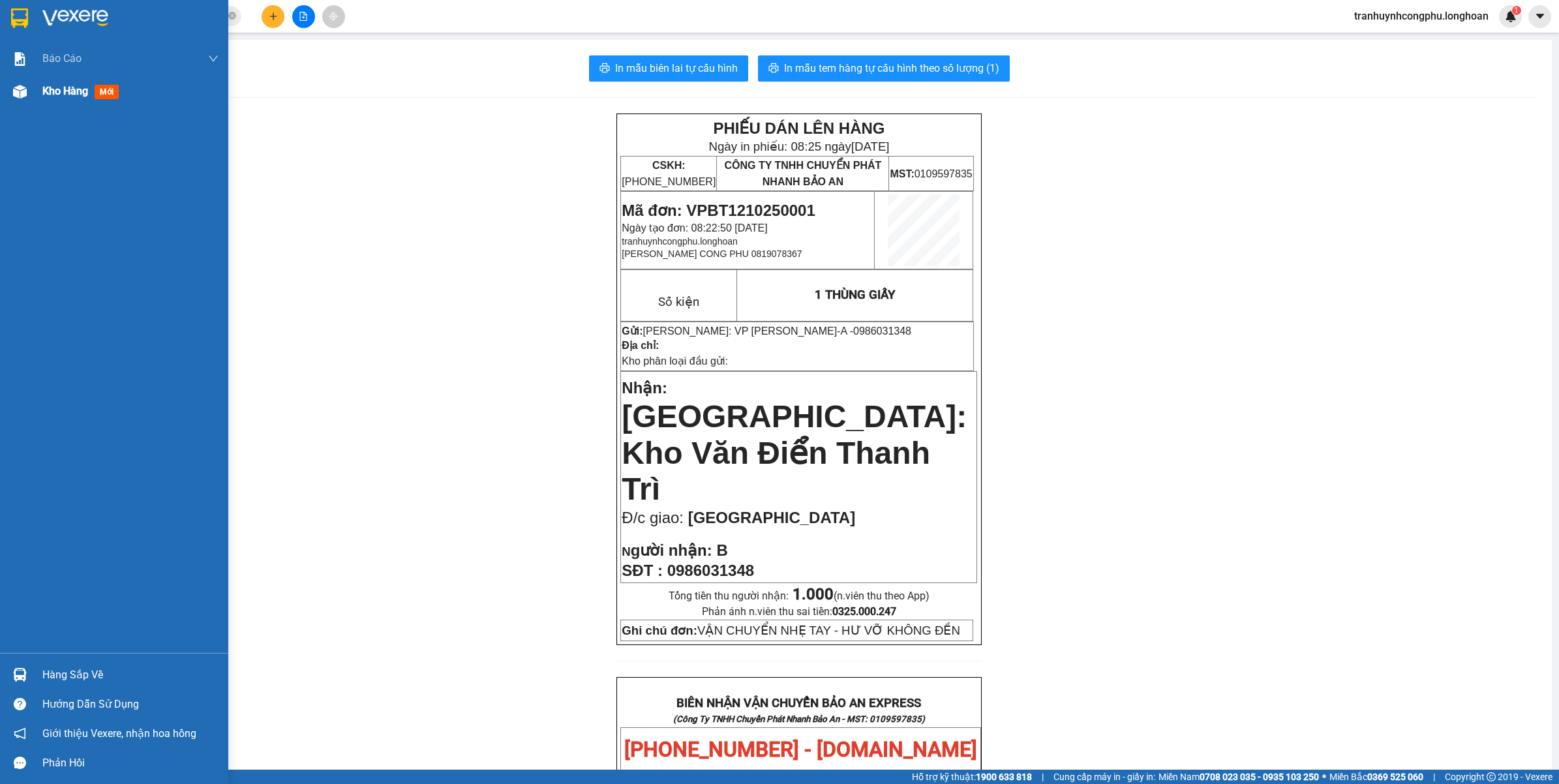
click at [7, 101] on div "Kho hàng mới" at bounding box center [114, 91] width 228 height 33
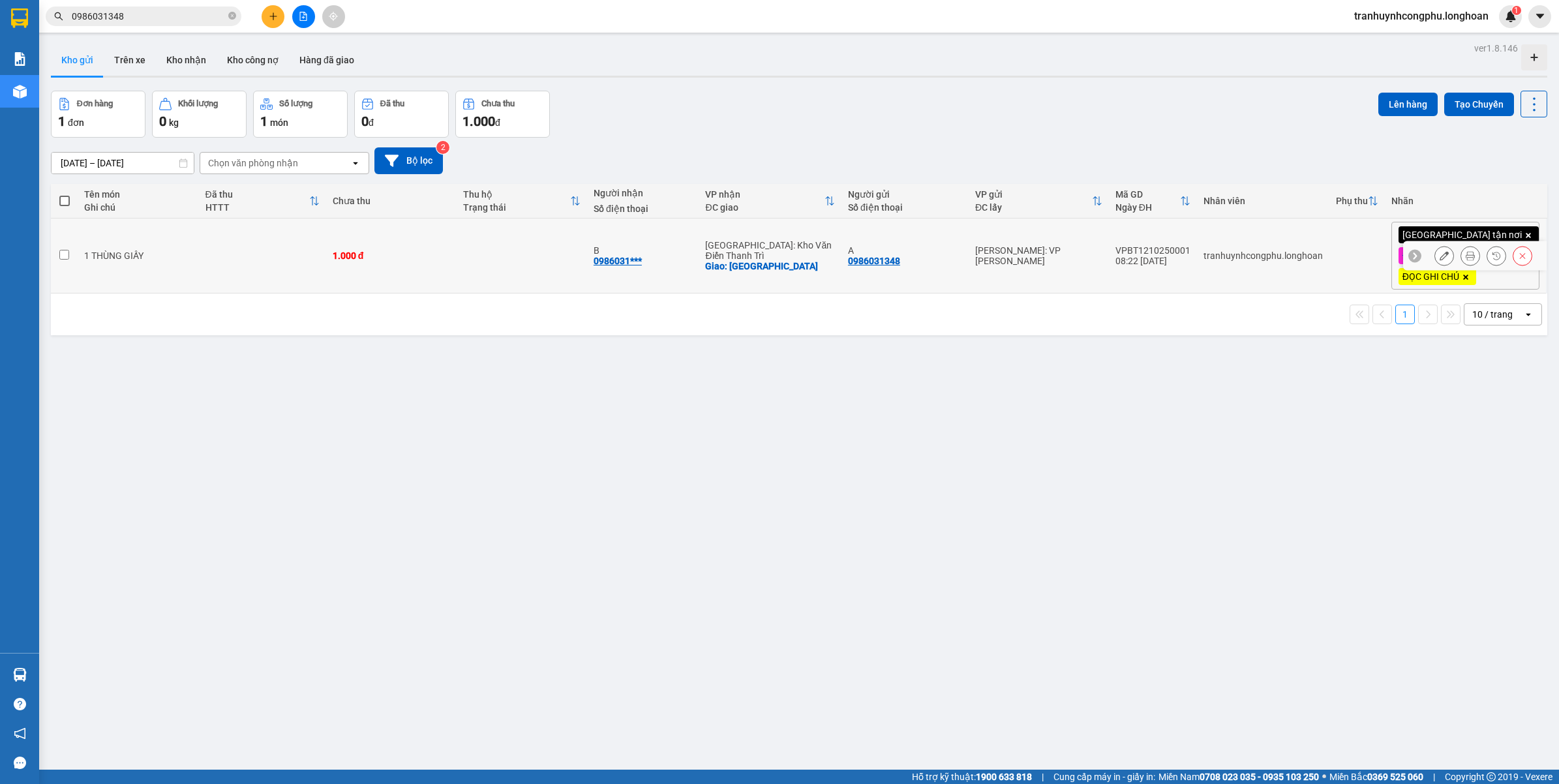
click at [1514, 252] on button at bounding box center [1523, 256] width 19 height 23
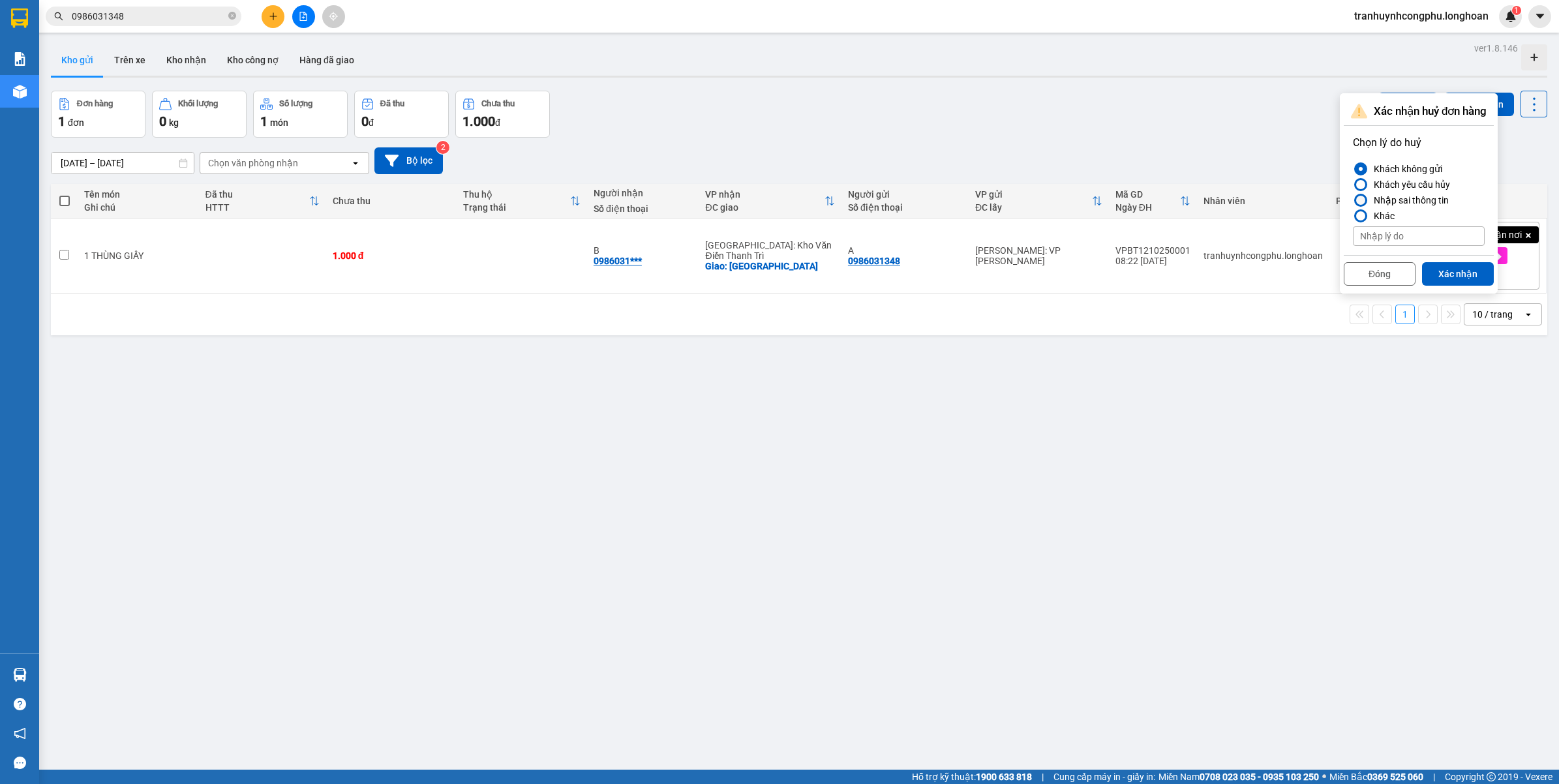
click at [1381, 200] on div "Nhập sai thông tin" at bounding box center [1408, 200] width 80 height 16
click at [1353, 200] on input "Nhập sai thông tin" at bounding box center [1353, 200] width 0 height 0
click at [1450, 269] on button "Xác nhận" at bounding box center [1457, 274] width 72 height 24
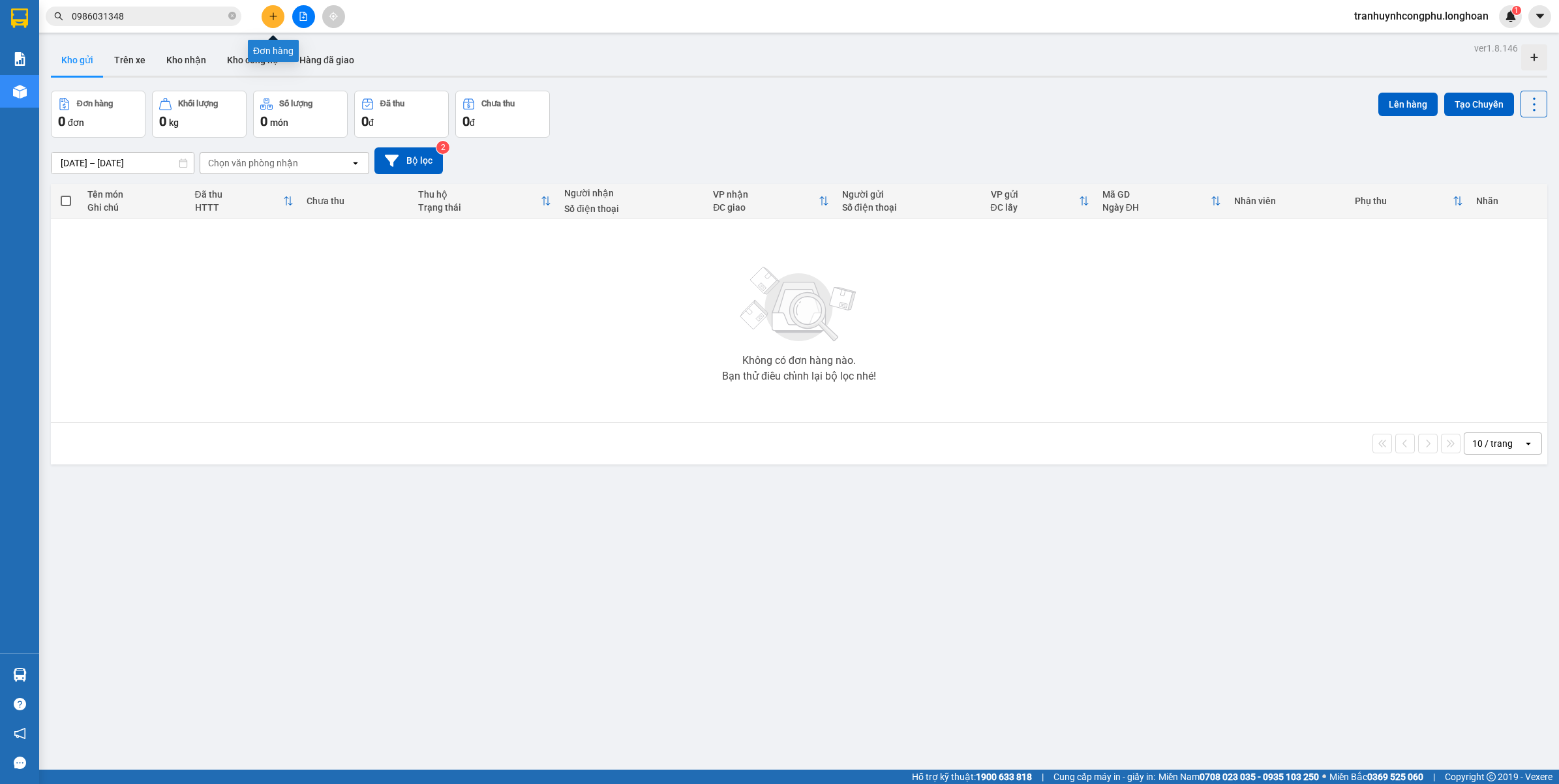
click at [273, 10] on button at bounding box center [273, 16] width 23 height 23
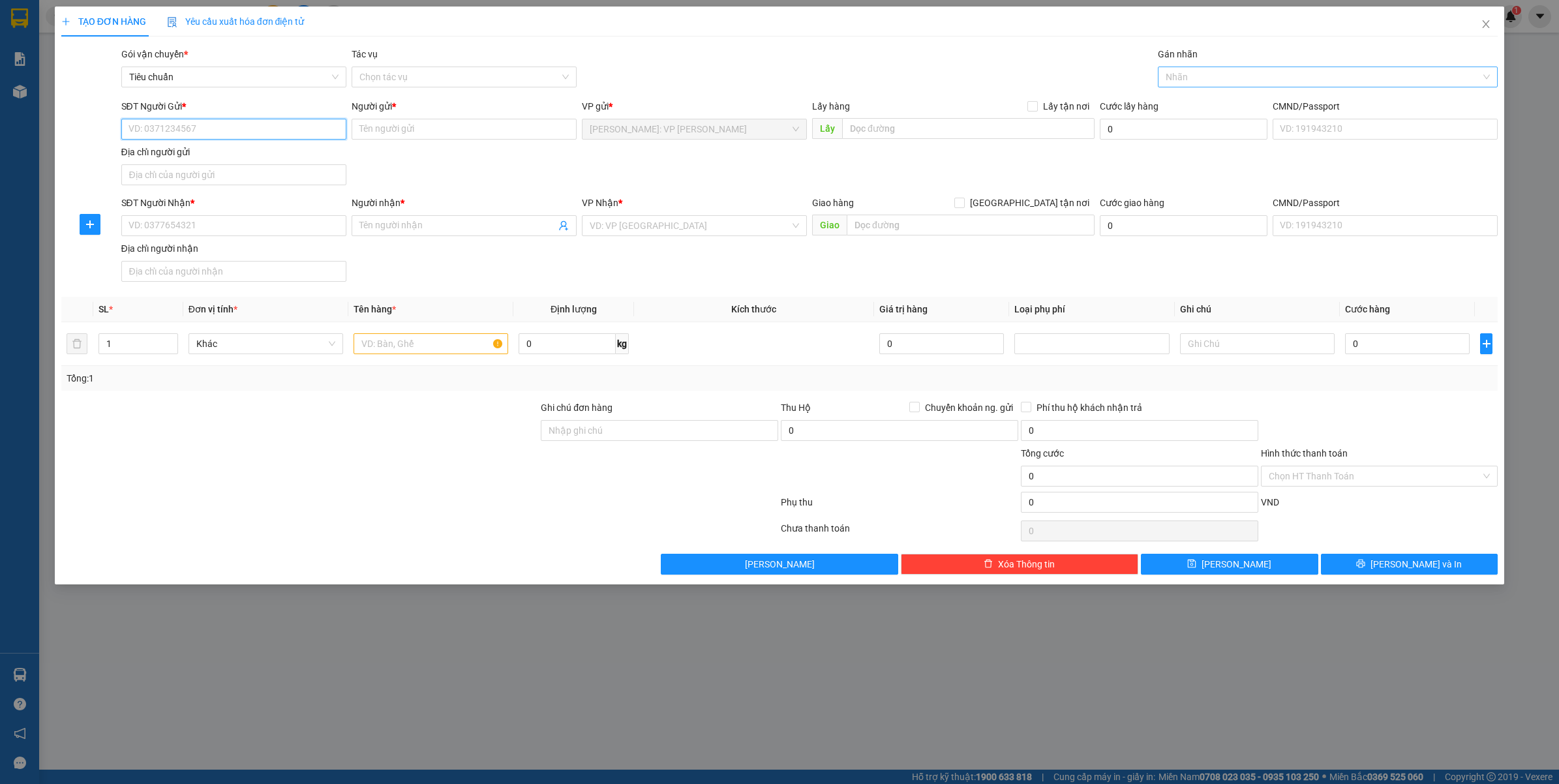
click at [1210, 66] on div "Nhãn" at bounding box center [1328, 77] width 341 height 21
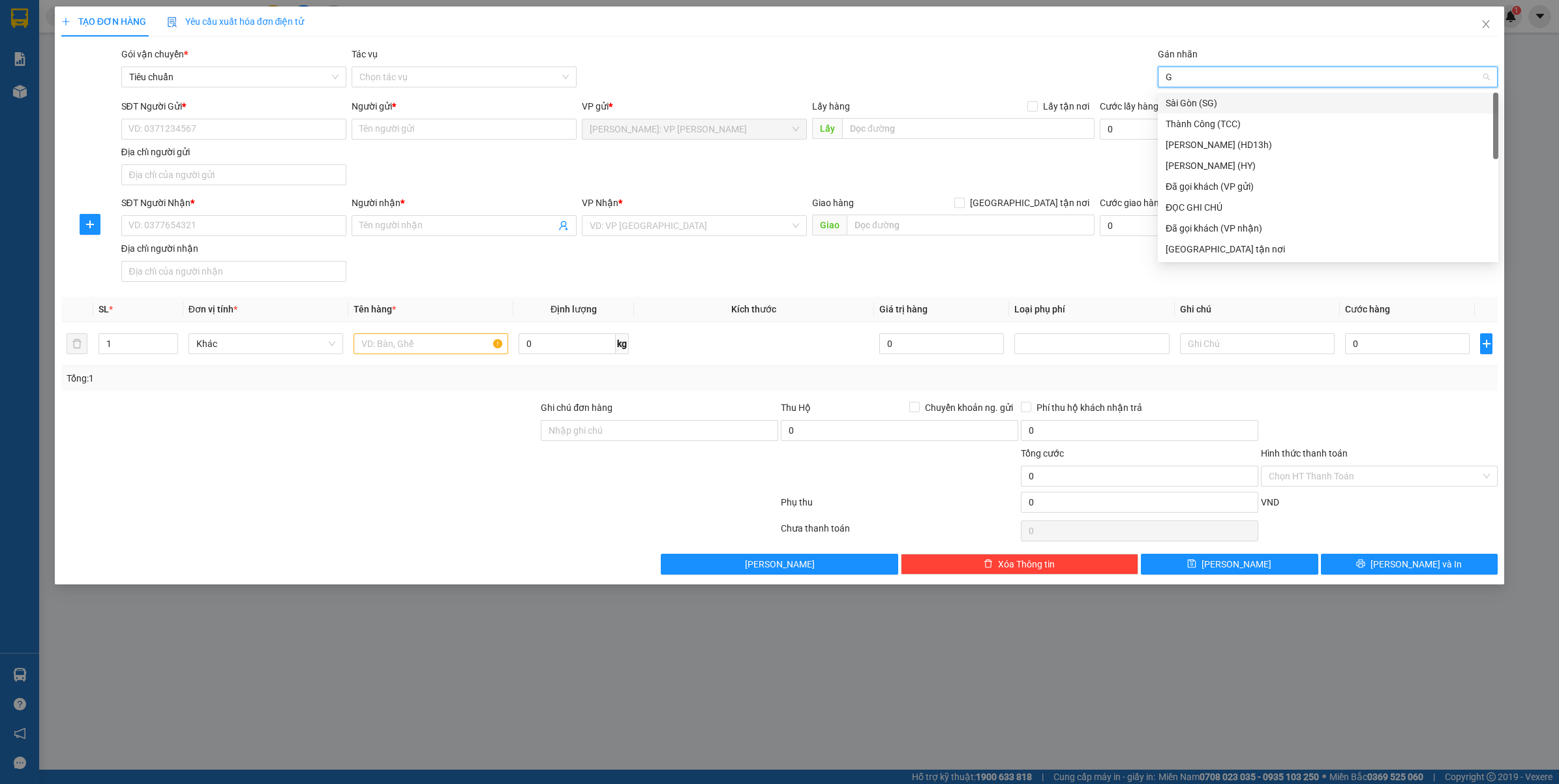
type input "GT"
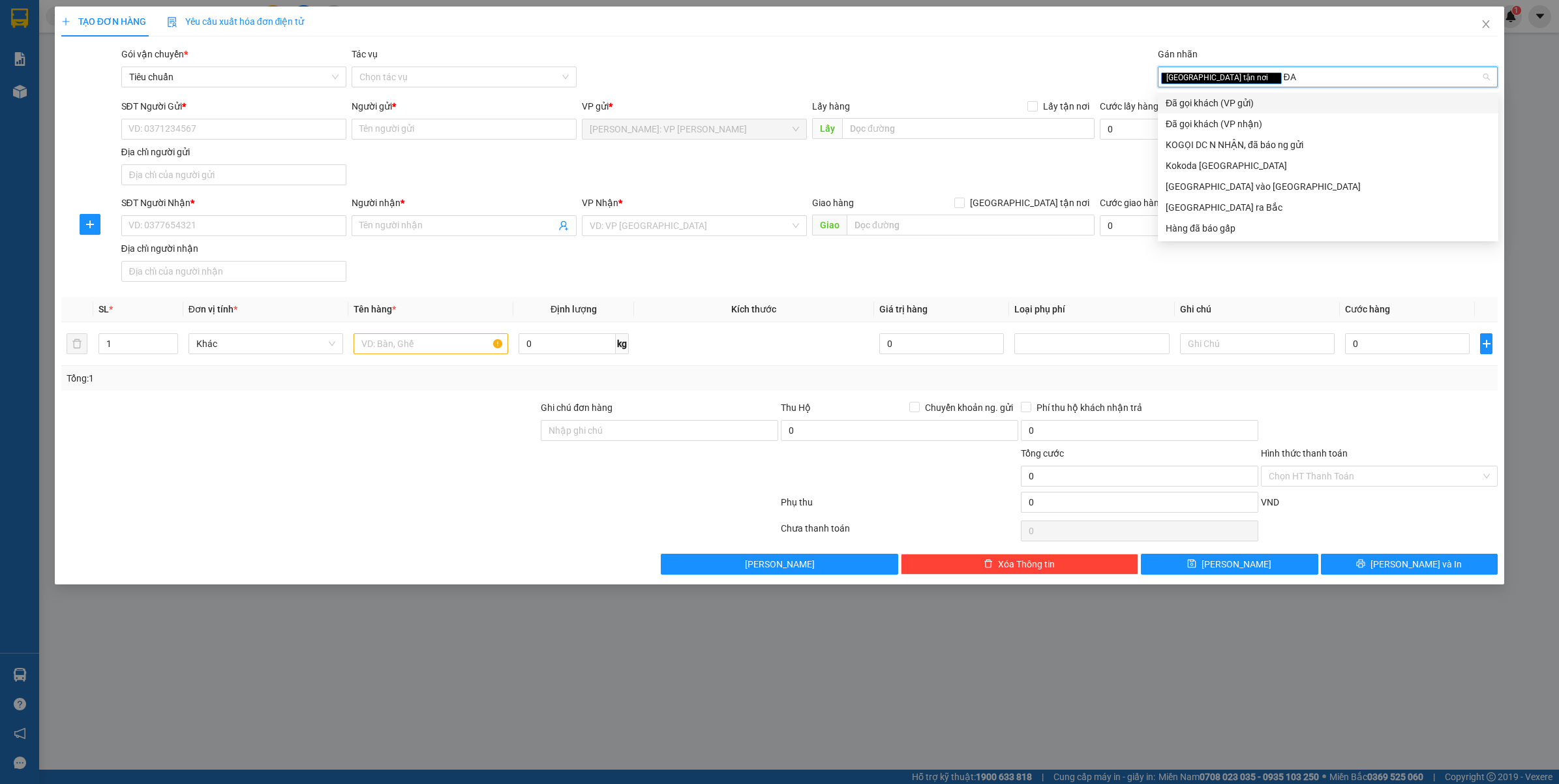
type input "ĐA"
click at [1053, 196] on form "SĐT Người Gửi * VD: 0371234567 Người gửi * Tên người gửi VP gửi * Hồ Chí Minh: …" at bounding box center [780, 193] width 1437 height 188
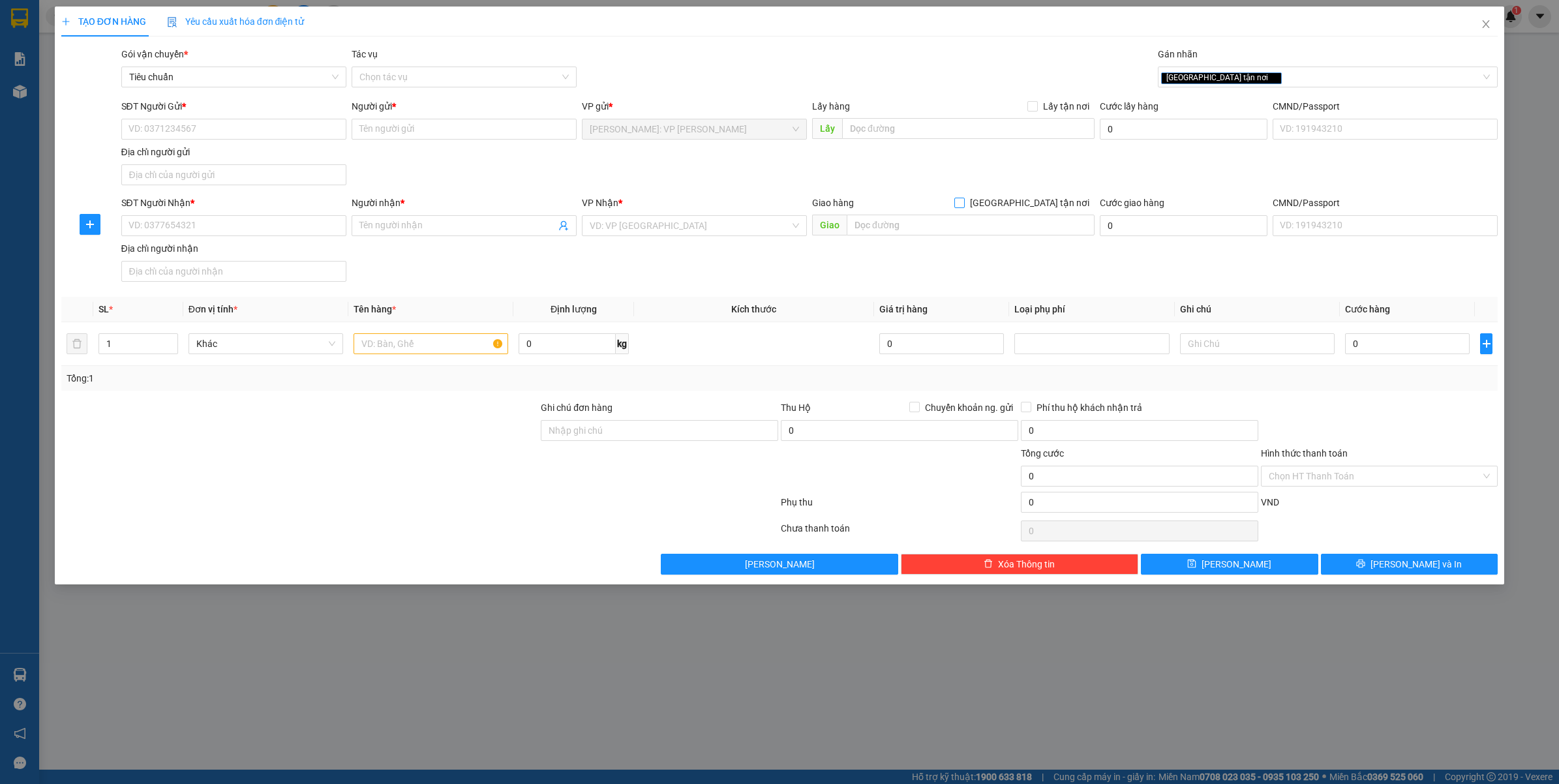
click at [1052, 199] on span "Giao tận nơi" at bounding box center [1030, 203] width 130 height 14
click at [963, 199] on input "Giao tận nơi" at bounding box center [958, 202] width 9 height 9
checkbox input "true"
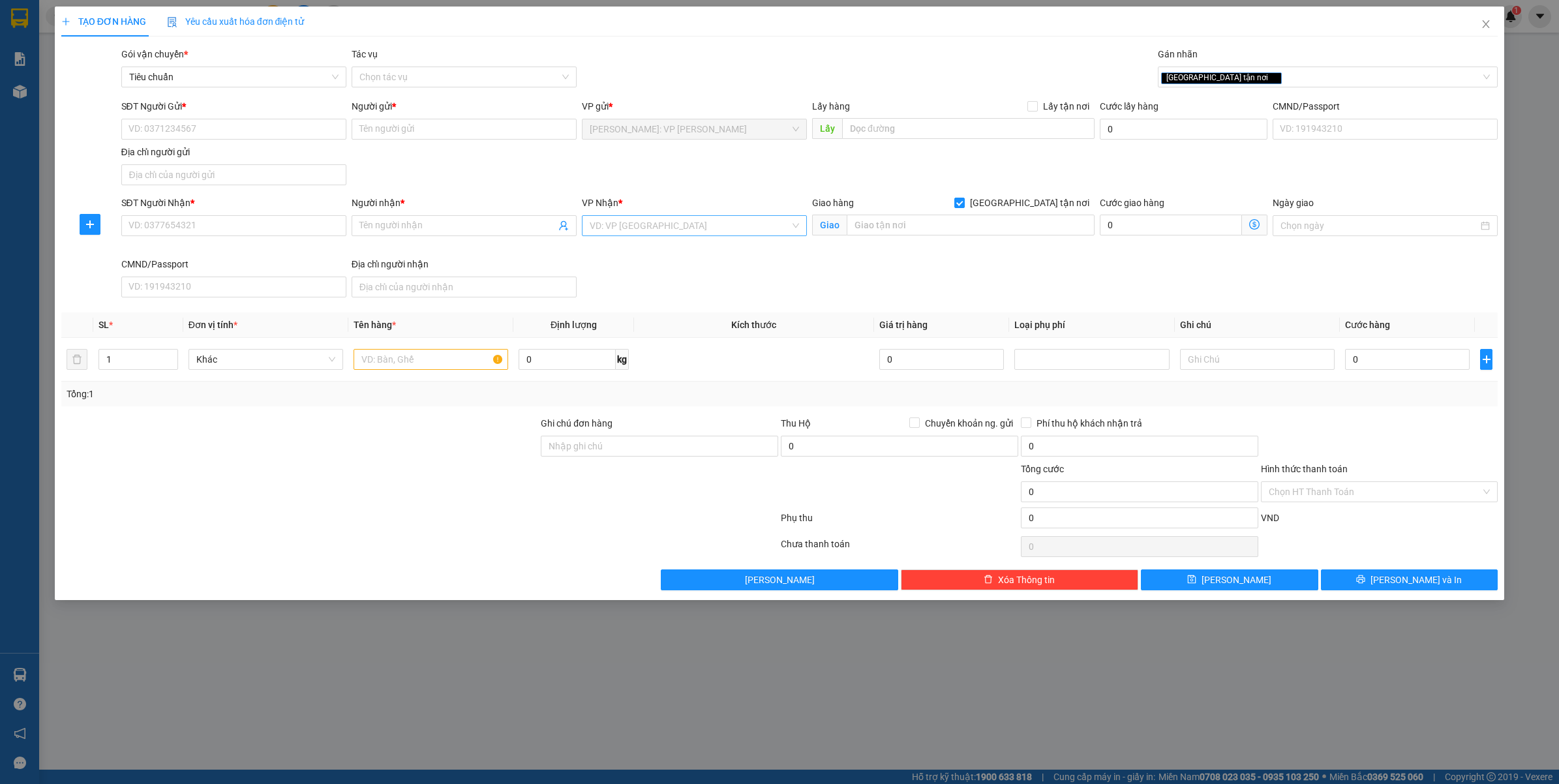
click at [681, 217] on input "search" at bounding box center [690, 225] width 200 height 19
type input "VĂN"
click at [167, 125] on input "SĐT Người Gửi *" at bounding box center [234, 129] width 225 height 21
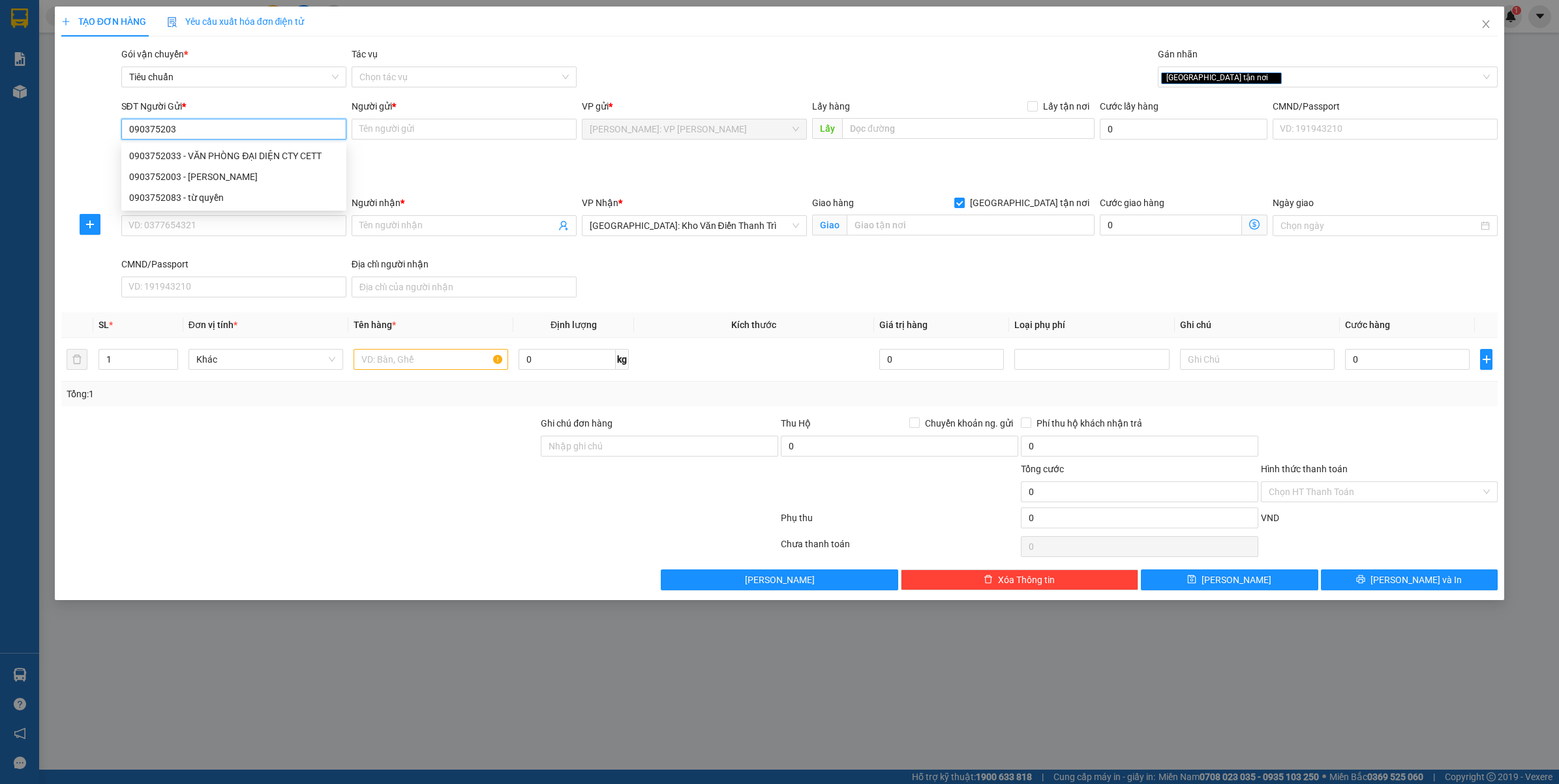
type input "0903752033"
drag, startPoint x: 246, startPoint y: 154, endPoint x: 333, endPoint y: 209, distance: 102.9
click at [246, 154] on div "0903752033 - VĂN PHÒNG ĐẠI DIỆN CTY CETT" at bounding box center [234, 156] width 209 height 14
type input "VĂN PHÒNG ĐẠI DIỆN CTY CETT"
type input "0903752033"
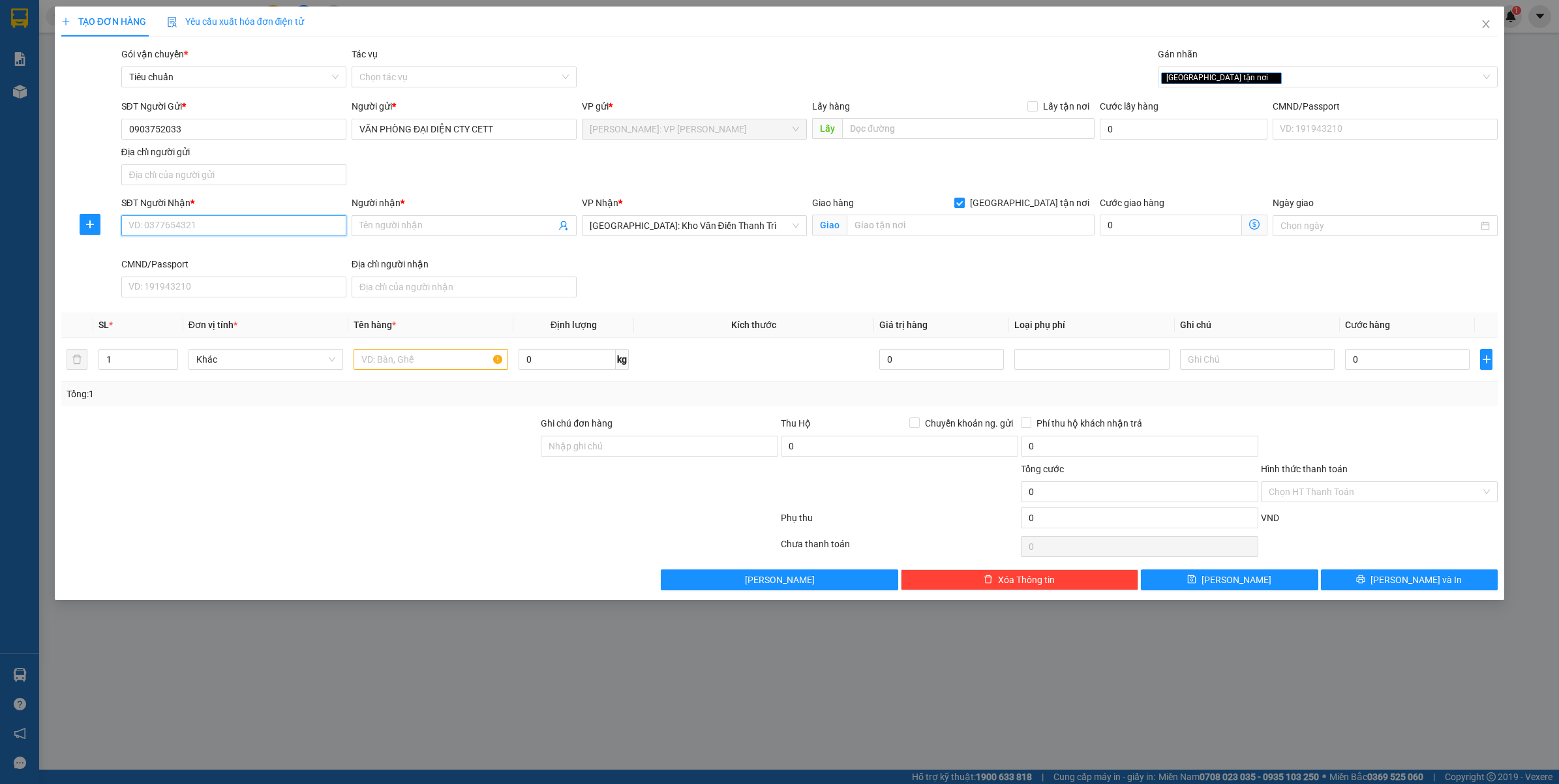
click at [266, 224] on input "SĐT Người Nhận *" at bounding box center [234, 225] width 225 height 21
click at [247, 246] on div "0947642288 - CTY CETT" at bounding box center [234, 252] width 209 height 14
type input "0947642288"
type input "CTY CETT"
type input "SỐ 169 NGUYỄN NGỌC VŨ - YÊN HÒA - CẦU GIẤY - HÀ NỘI"
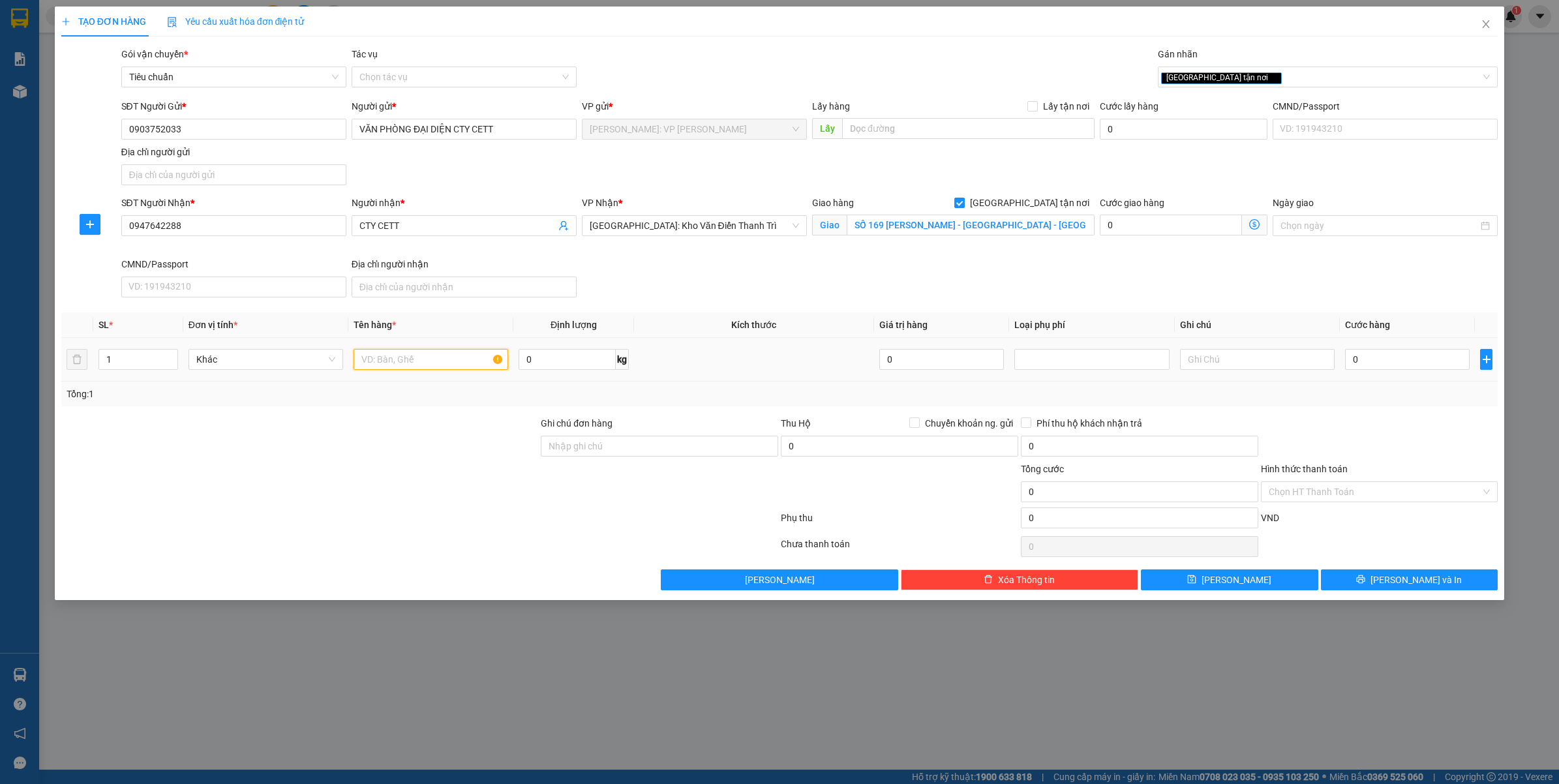
click at [408, 356] on input "text" at bounding box center [431, 359] width 155 height 21
type input "1 THÙNG GIẤY ( NƯỚC MẮM )"
click at [359, 555] on div at bounding box center [419, 546] width 719 height 26
click at [1275, 77] on div "Giao tận nơi" at bounding box center [1321, 77] width 321 height 16
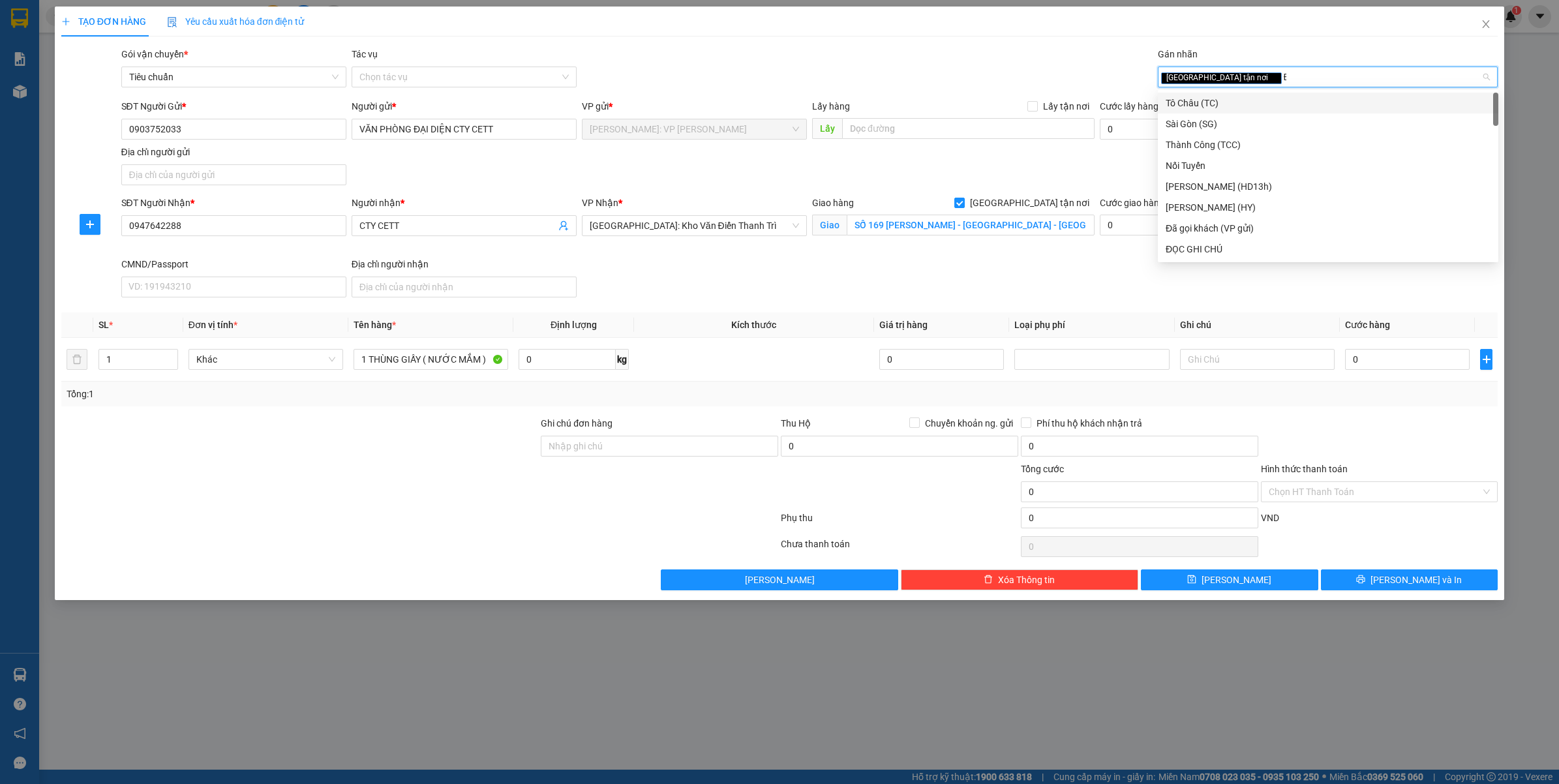
type input "ĐA"
click at [1244, 98] on div "Đã gọi khách (VP gửi)" at bounding box center [1328, 103] width 325 height 14
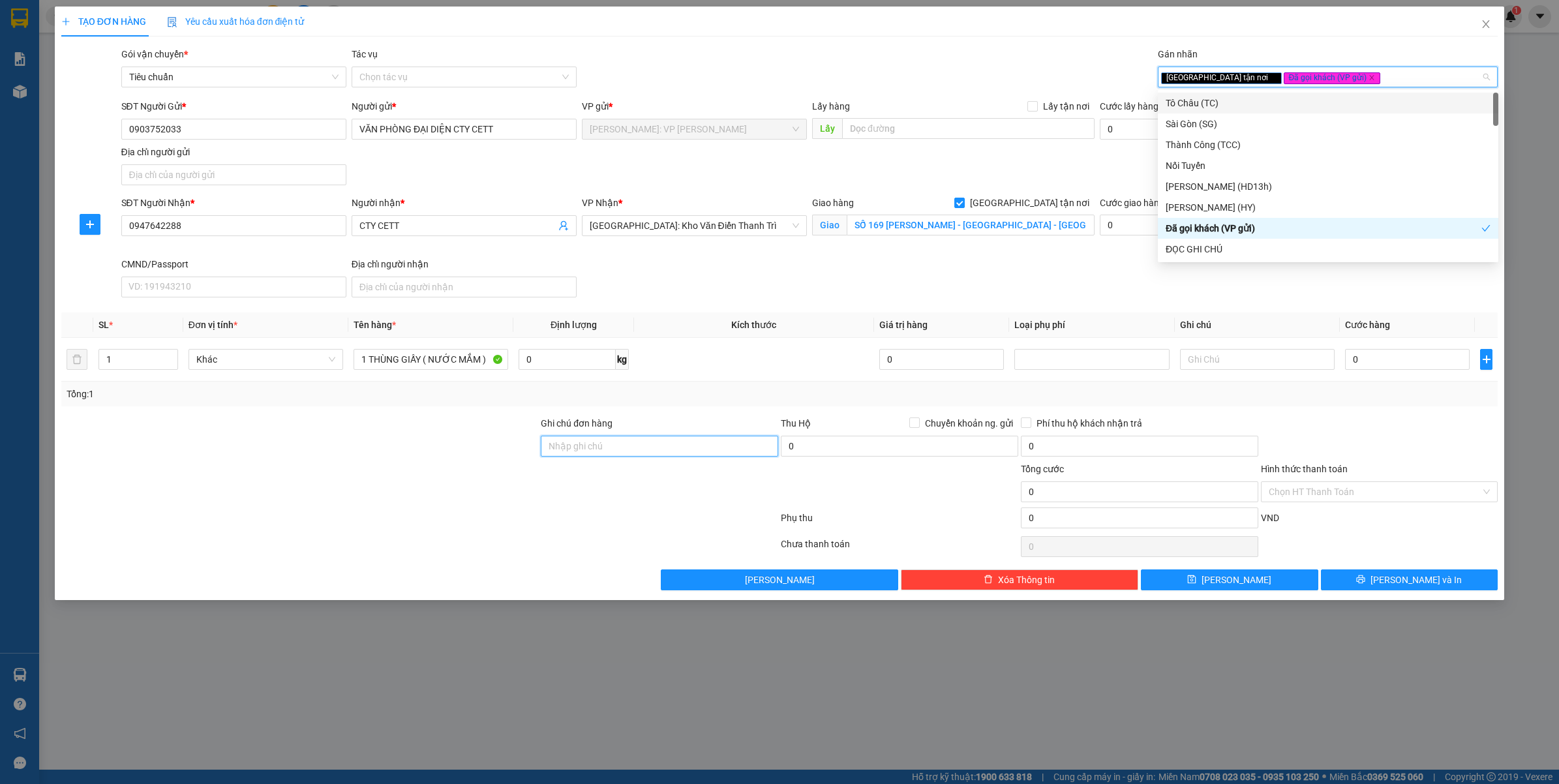
drag, startPoint x: 687, startPoint y: 444, endPoint x: 687, endPoint y: 452, distance: 8.0
click at [687, 444] on input "Ghi chú đơn hàng" at bounding box center [660, 446] width 237 height 21
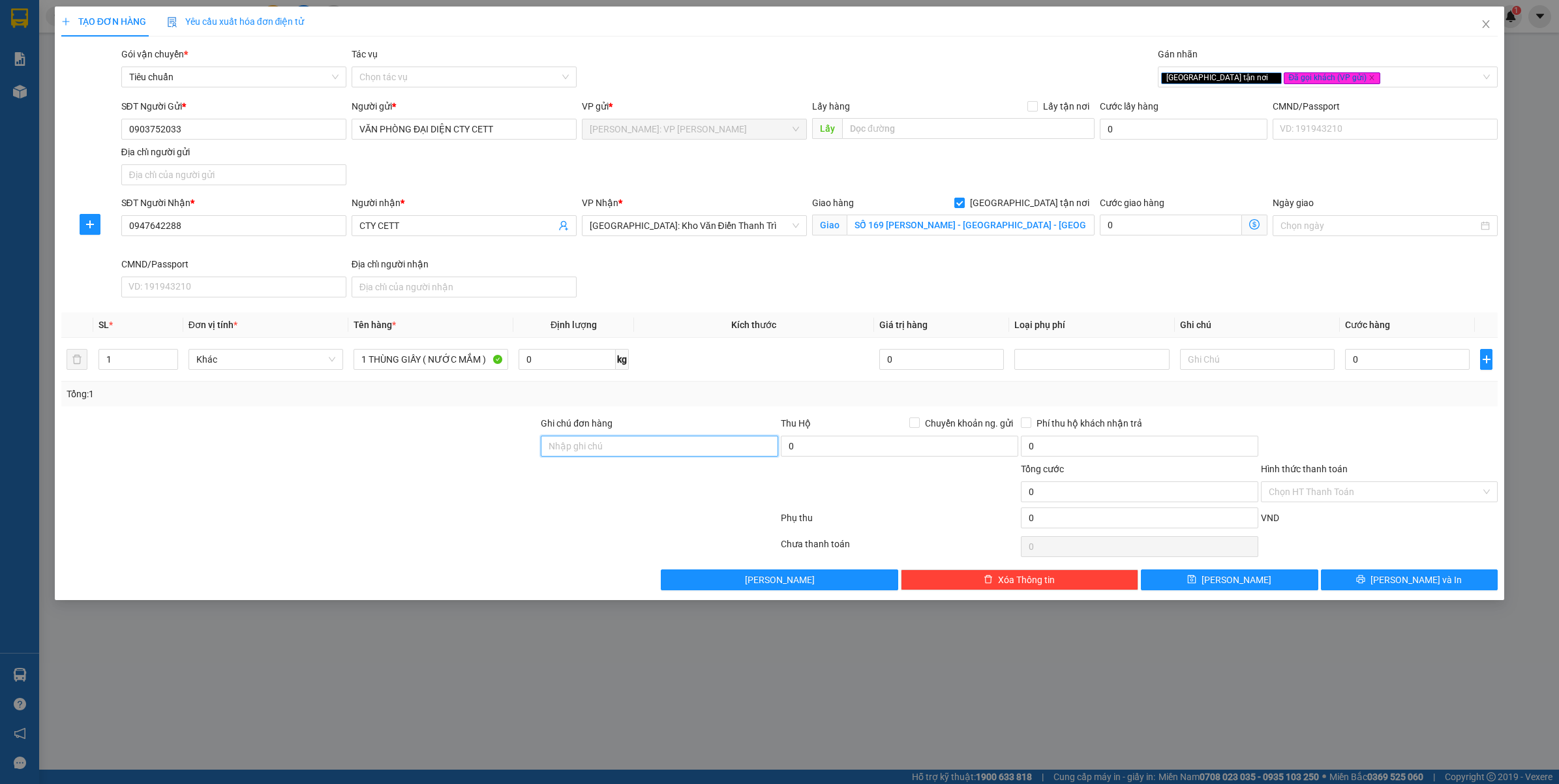
type input "VẬN CHUYỂN NHẸ TAY - HƯ VỠ KHÔNG ĐỀN"
click at [1387, 352] on input "0" at bounding box center [1408, 359] width 125 height 21
type input "1"
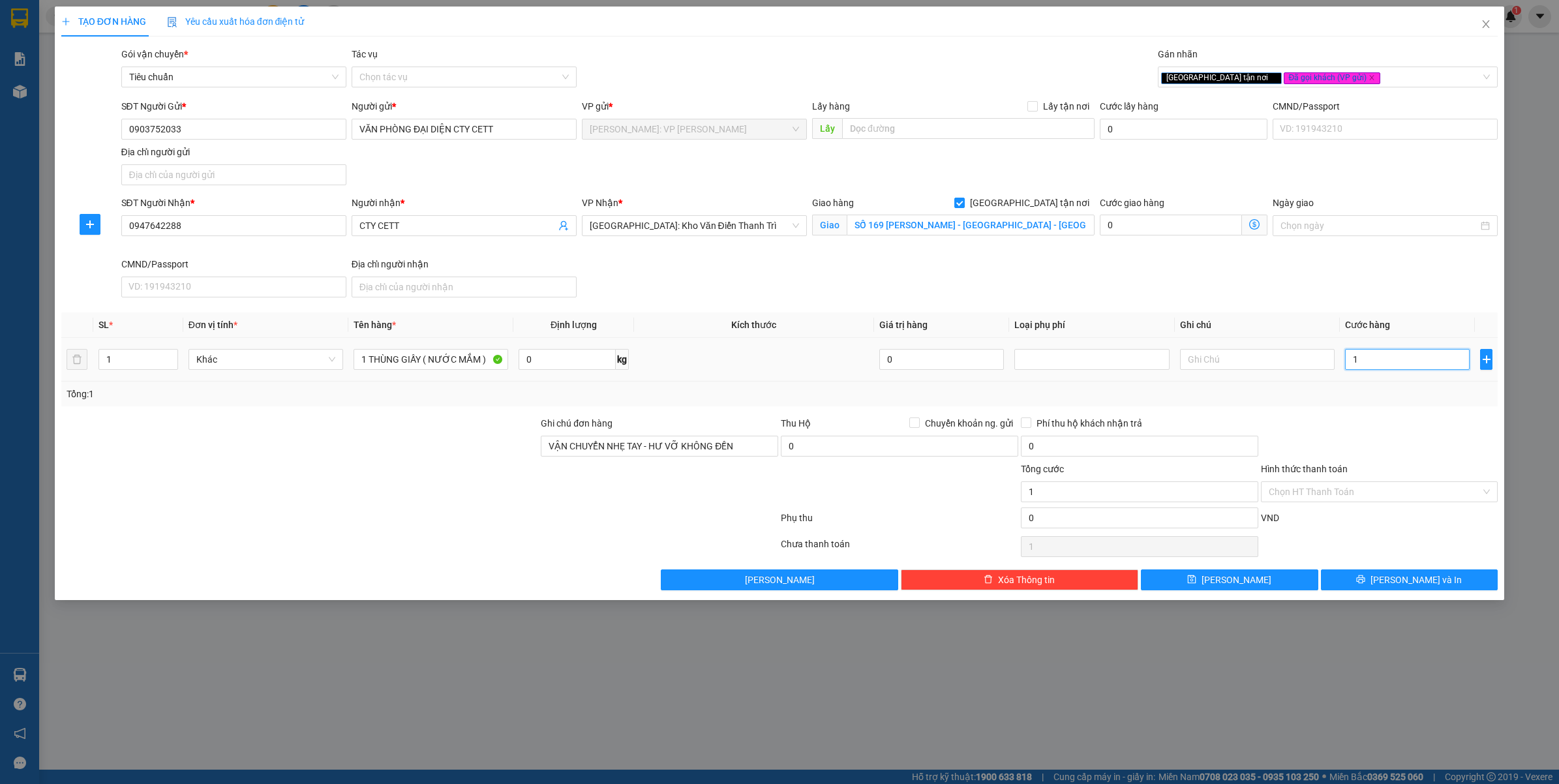
type input "10"
type input "100"
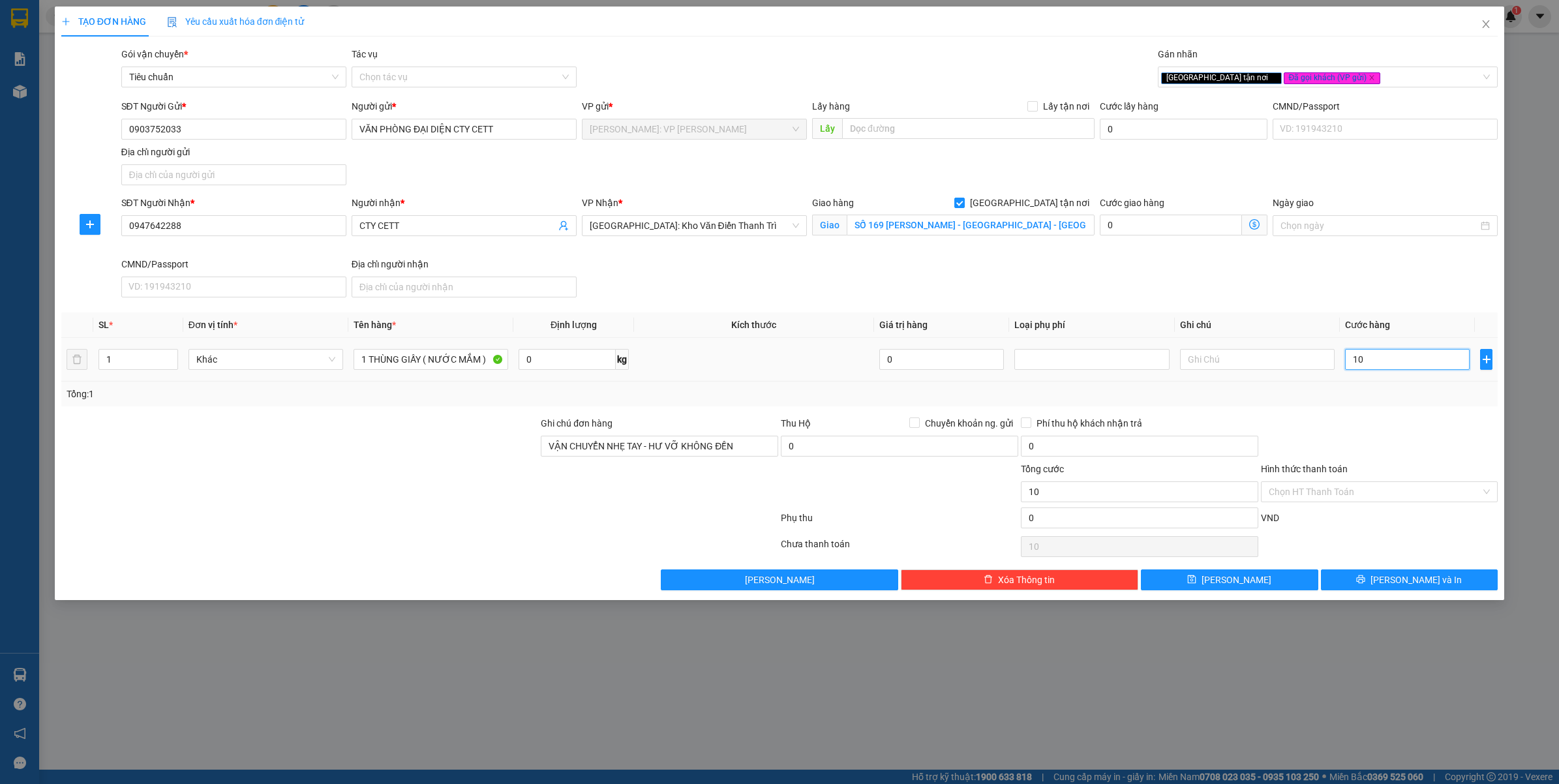
type input "100"
click at [1375, 395] on div "Tổng: 1" at bounding box center [780, 394] width 1427 height 14
type input "100.000"
click at [1323, 500] on input "Hình thức thanh toán" at bounding box center [1375, 491] width 213 height 19
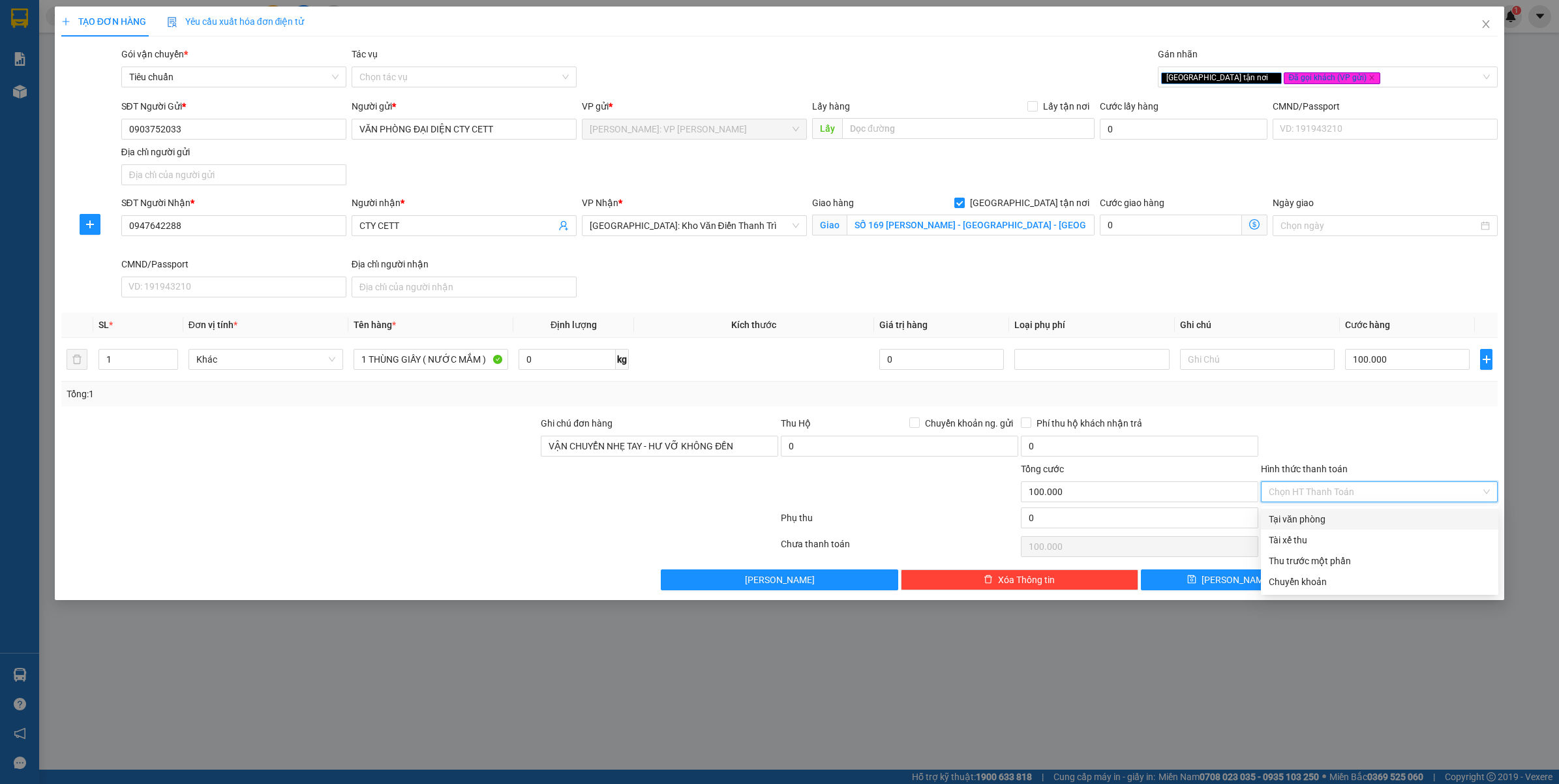
click at [1313, 523] on div "Tại văn phòng" at bounding box center [1380, 519] width 222 height 14
type input "0"
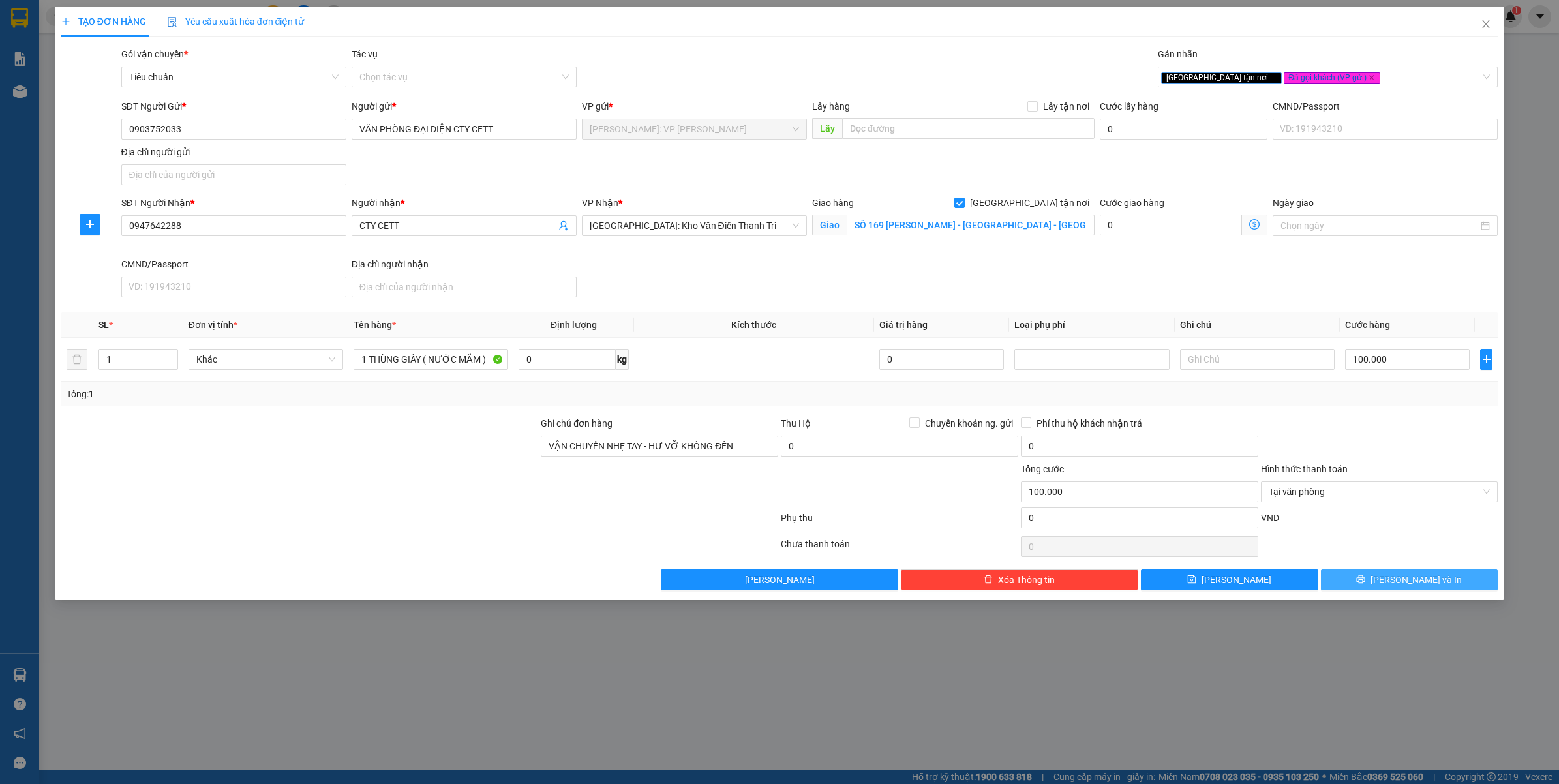
click at [1413, 582] on span "Lưu và In" at bounding box center [1416, 580] width 92 height 14
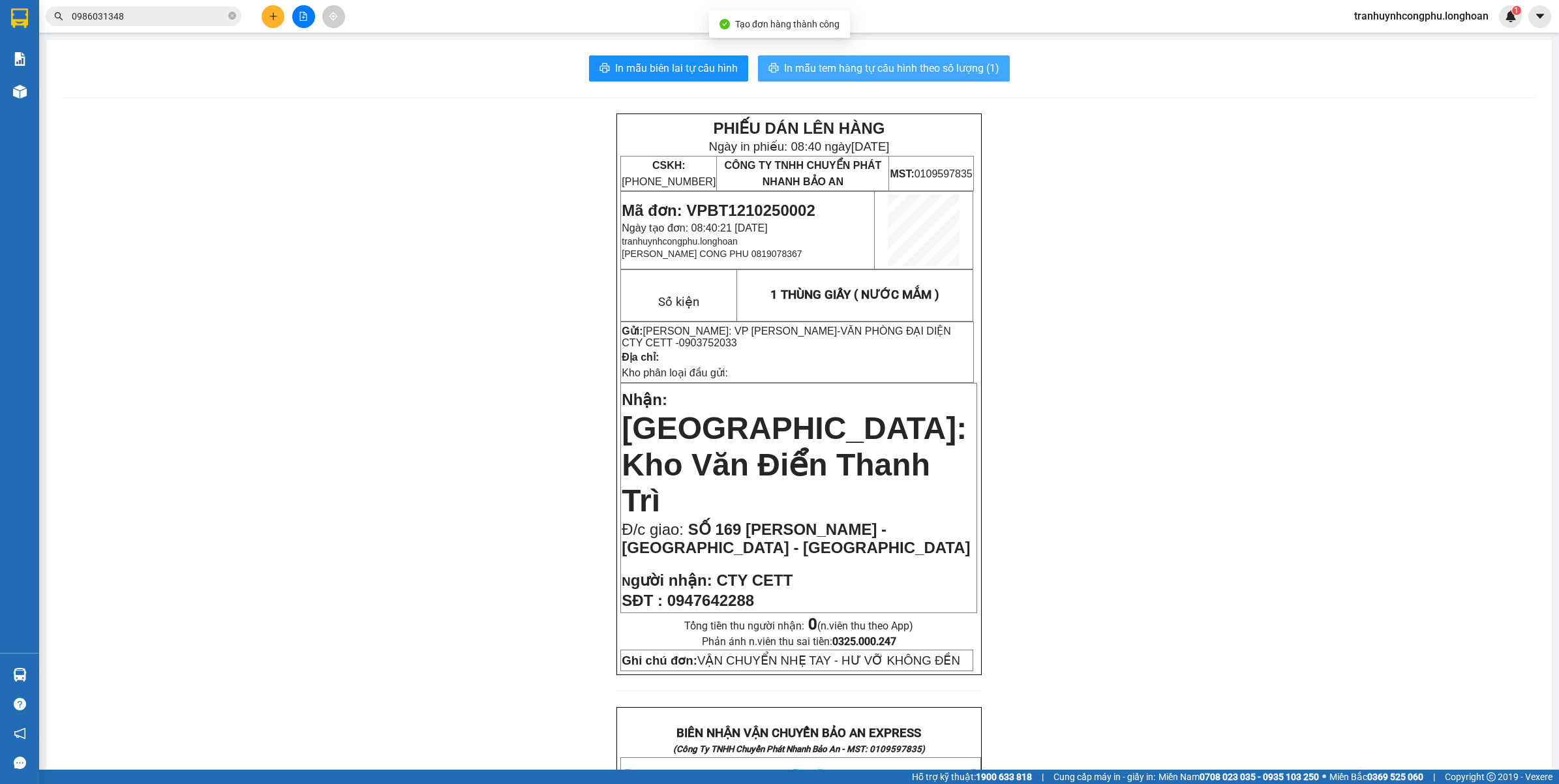
click at [916, 68] on span "In mẫu tem hàng tự cấu hình theo số lượng (1)" at bounding box center [892, 67] width 215 height 16
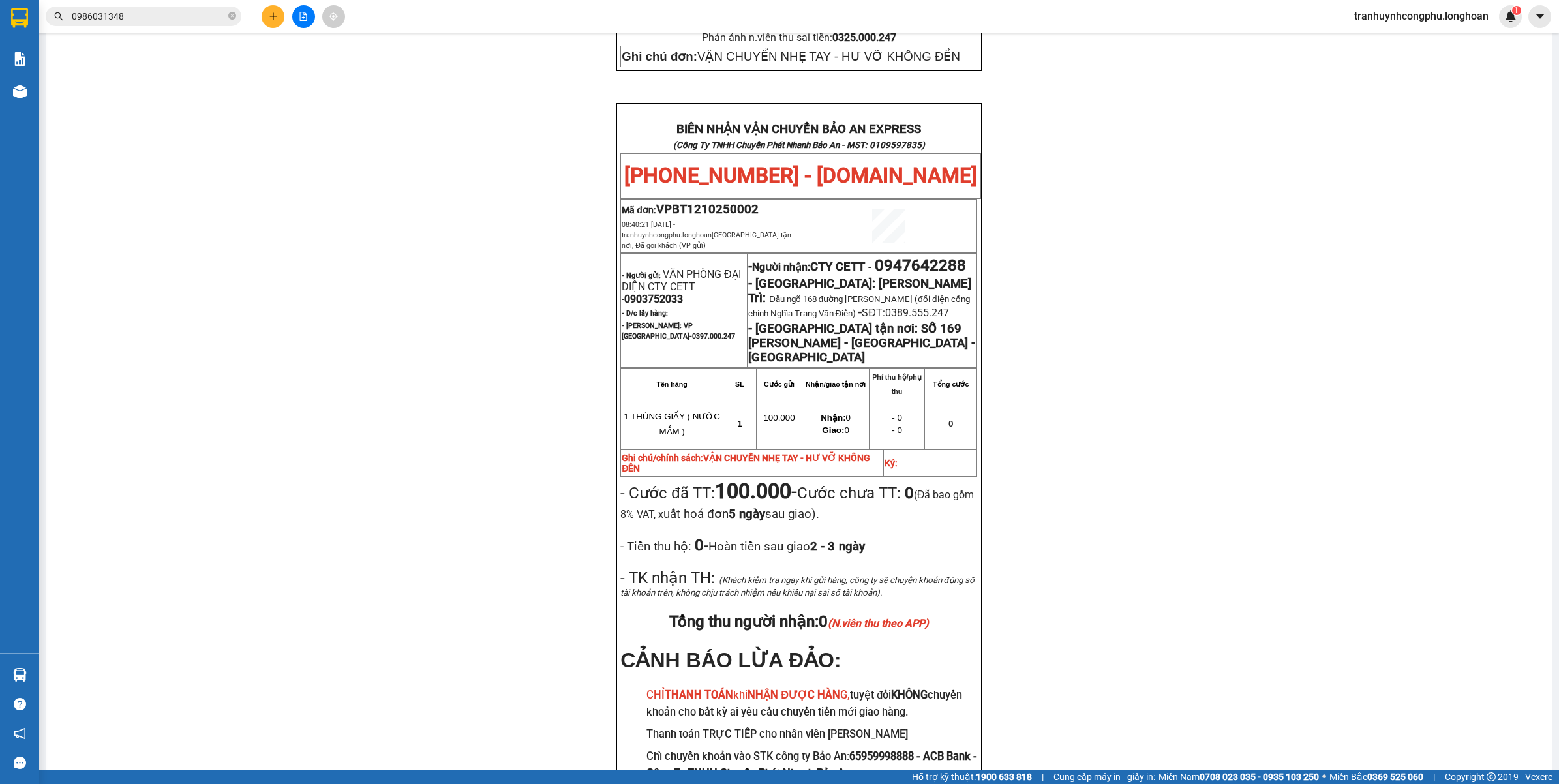
scroll to position [606, 0]
click at [640, 292] on span "0903752033" at bounding box center [654, 298] width 59 height 13
copy span "0903752033"
click at [488, 427] on div "PHIẾU DÁN LÊN HÀNG Ngày in phiếu: 08:40 ngày 12-10-2025 CSKH: 1900.06.88.33 CÔN…" at bounding box center [799, 172] width 1474 height 1329
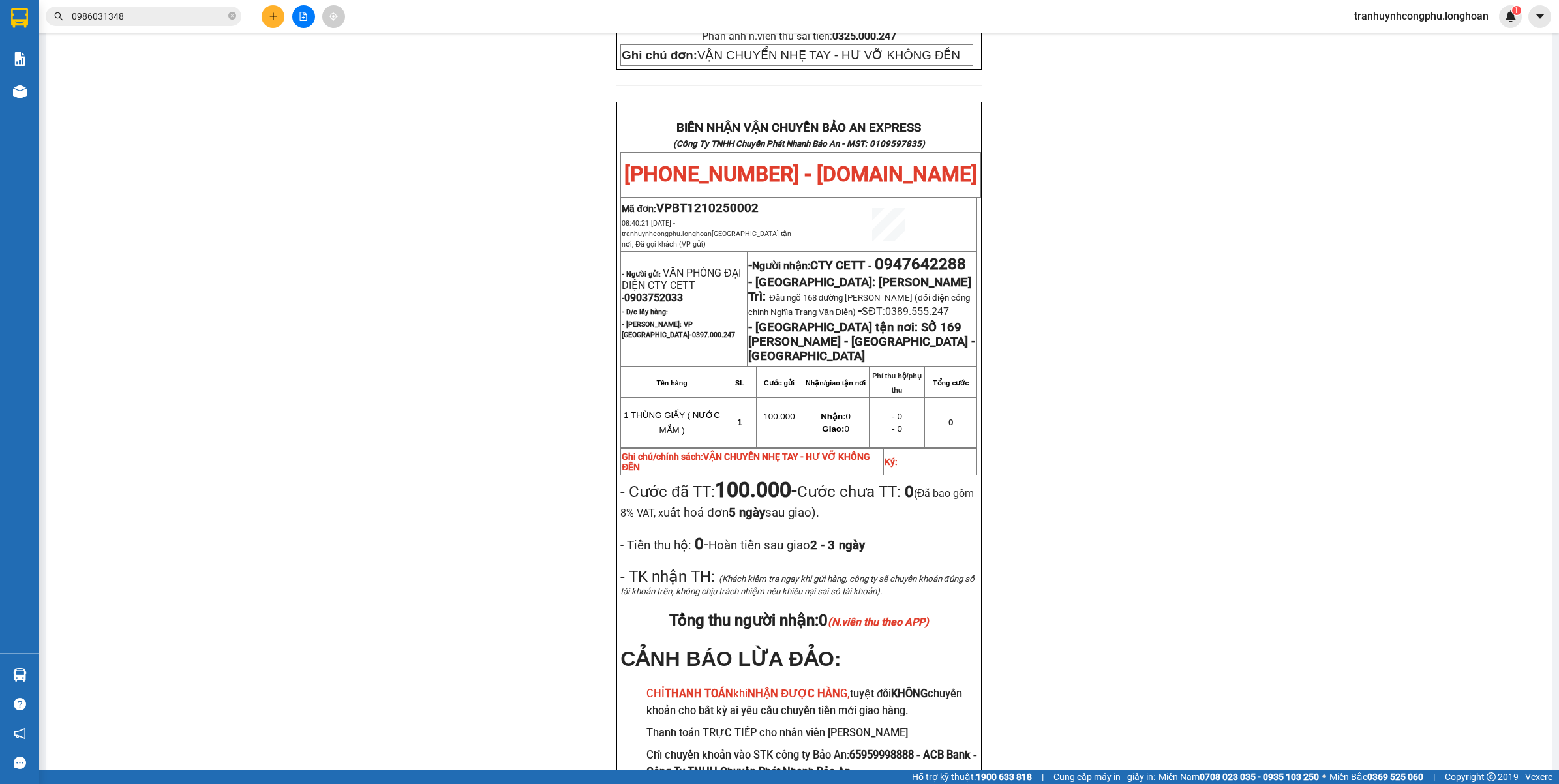
click at [875, 255] on span "0947642288" at bounding box center [920, 264] width 92 height 19
copy span "0947642288"
click at [328, 354] on div "PHIẾU DÁN LÊN HÀNG Ngày in phiếu: 08:40 ngày 12-10-2025 CSKH: 1900.06.88.33 CÔN…" at bounding box center [799, 172] width 1474 height 1329
click at [525, 538] on div "PHIẾU DÁN LÊN HÀNG Ngày in phiếu: 08:40 ngày 12-10-2025 CSKH: 1900.06.88.33 CÔN…" at bounding box center [799, 172] width 1474 height 1329
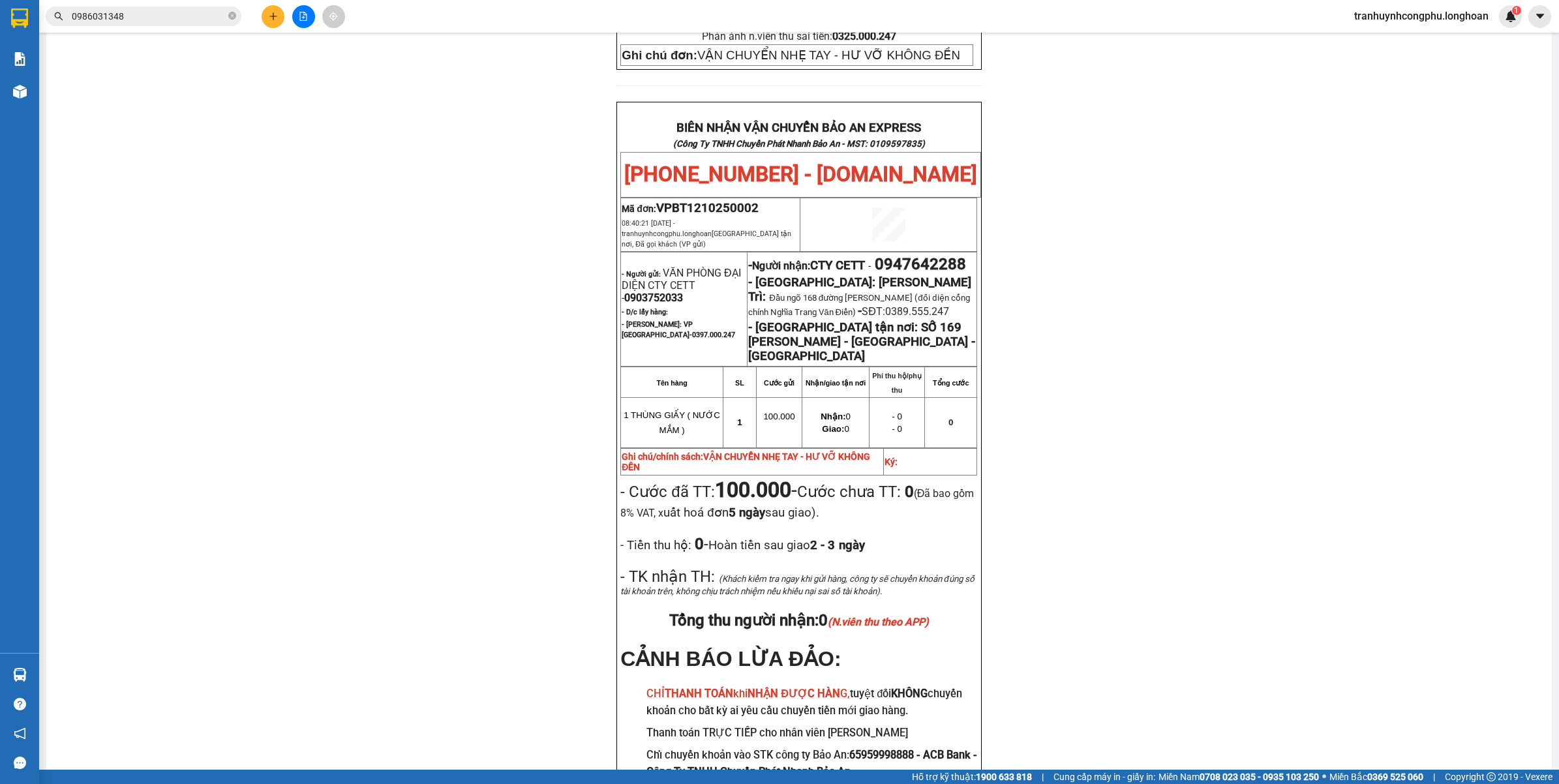
click at [713, 201] on span "VPBT1210250002" at bounding box center [708, 208] width 103 height 14
copy span "VPBT1210250002"
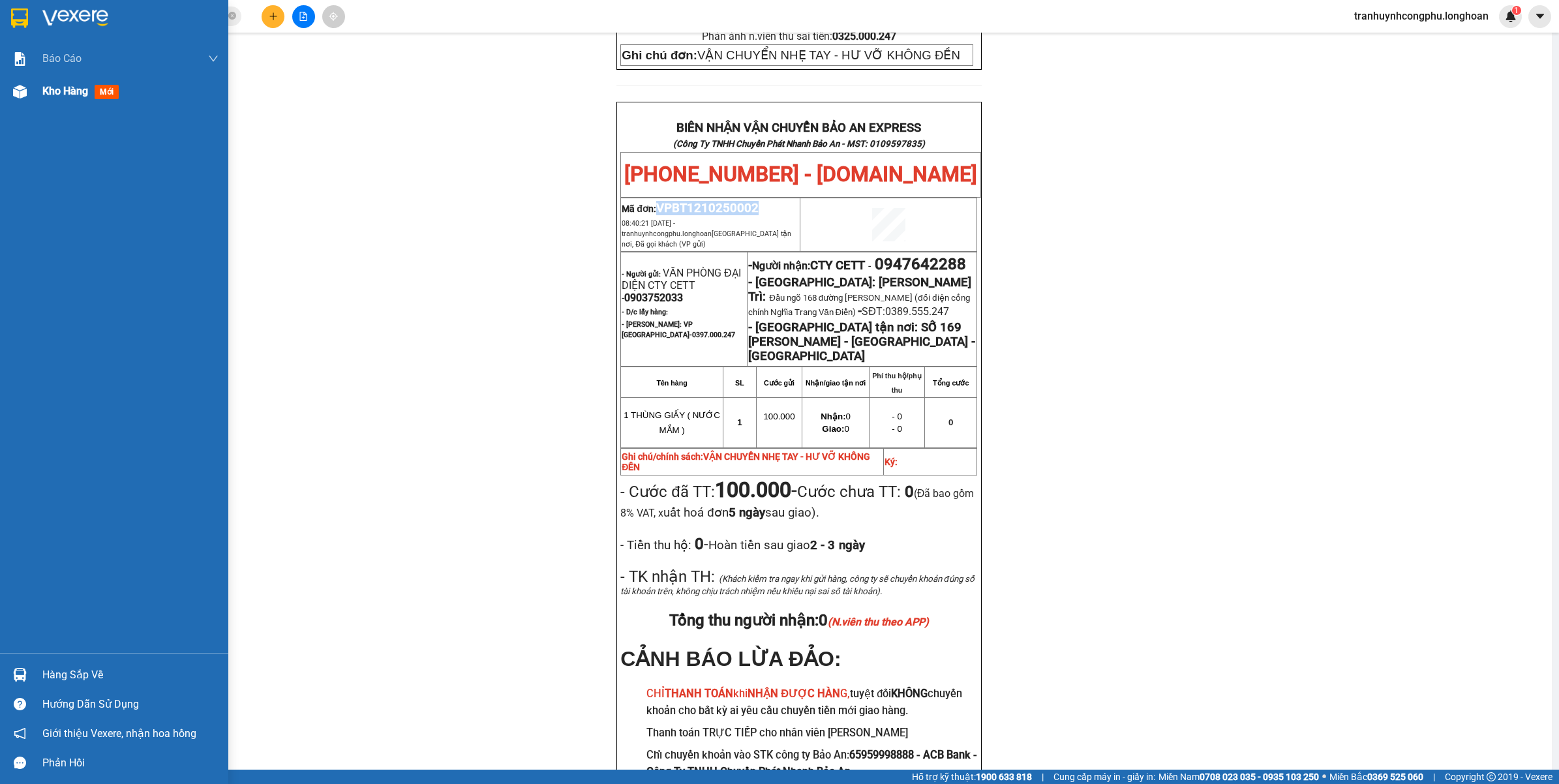
click at [24, 101] on div at bounding box center [19, 91] width 23 height 23
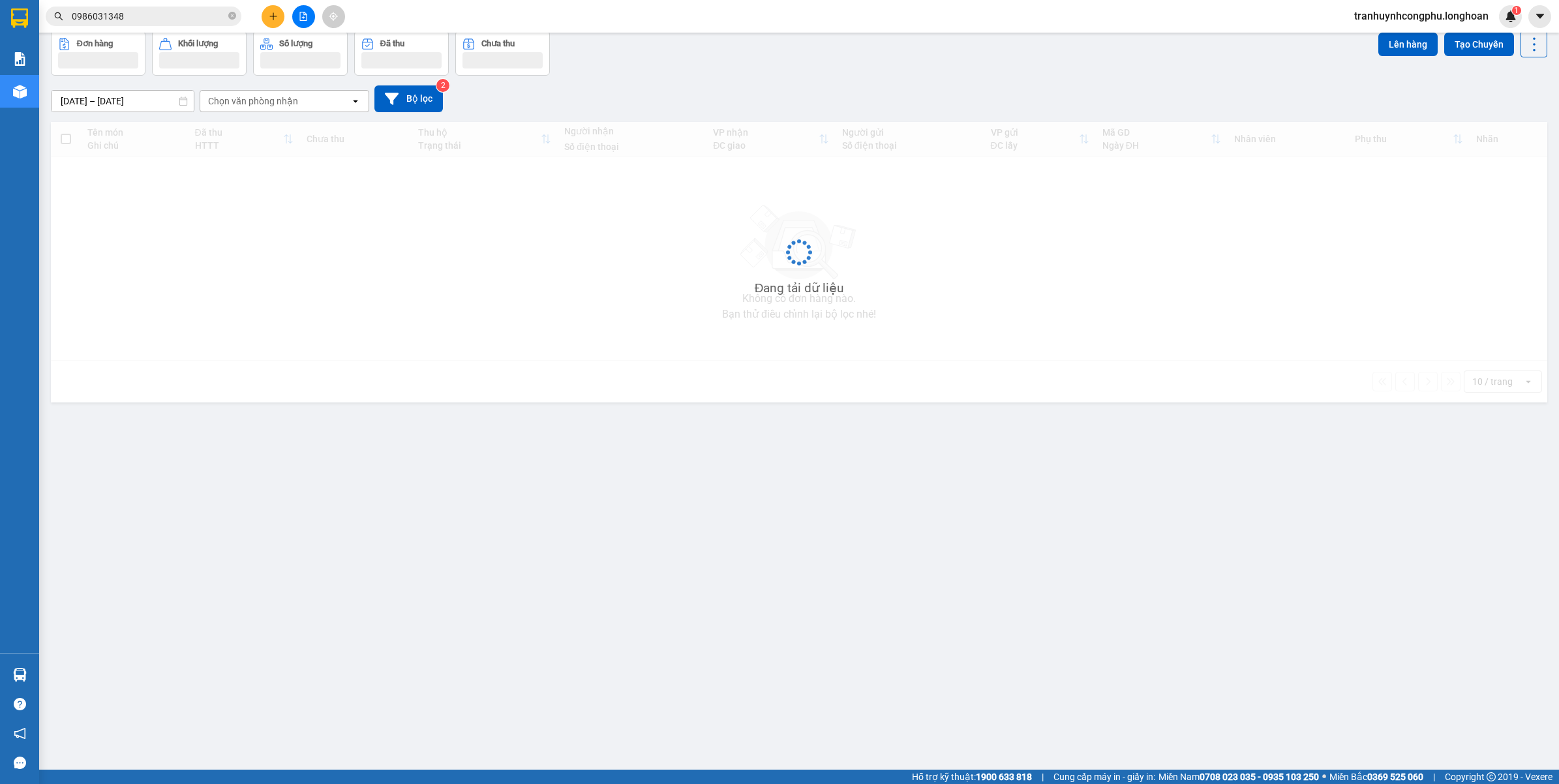
scroll to position [60, 0]
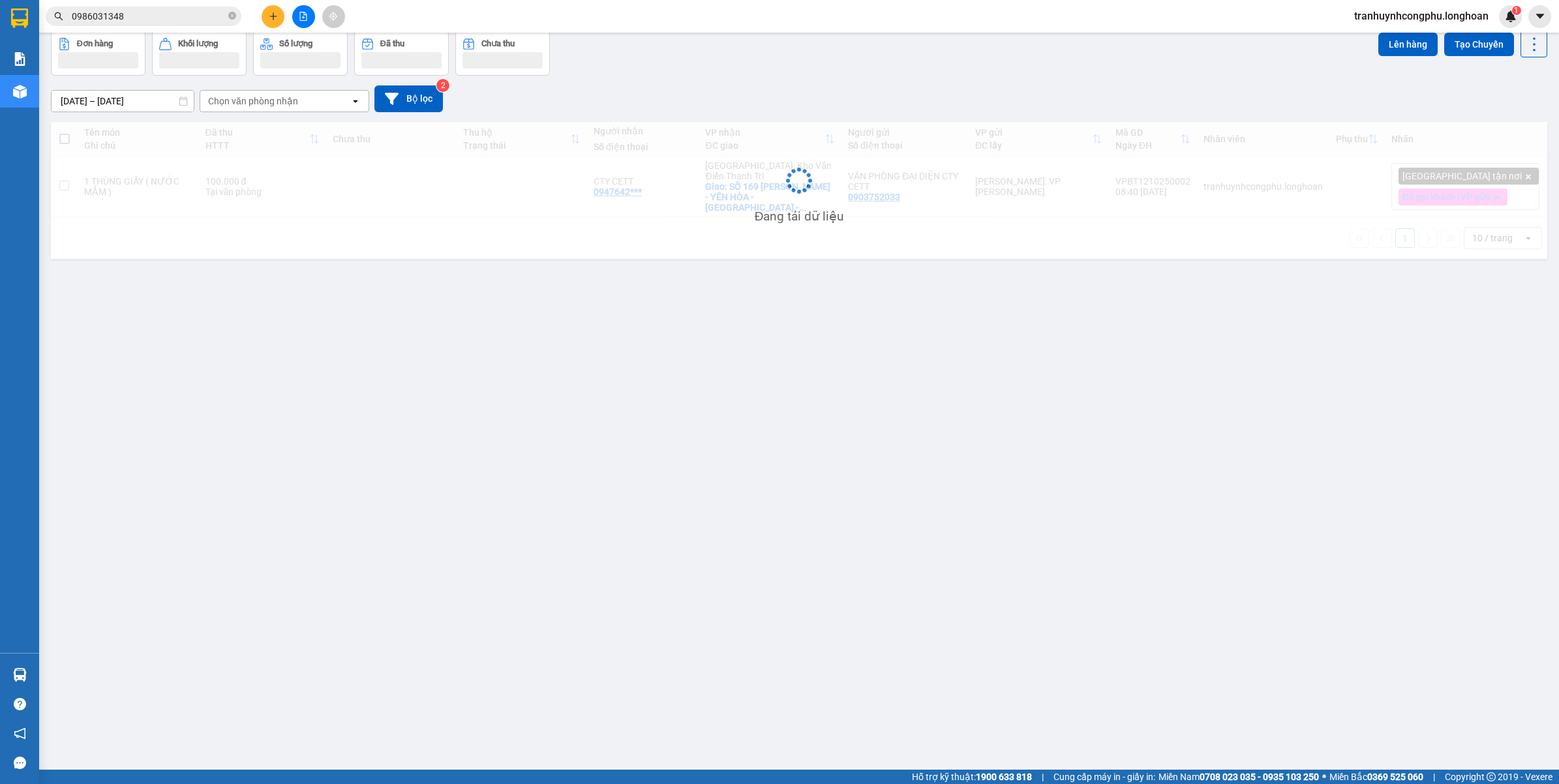
click at [480, 574] on div "ver 1.8.146 Kho gửi Trên xe Kho nhận Kho công nợ Hàng đã giao Đơn hàng Khối lượ…" at bounding box center [798, 371] width 1507 height 784
